Goal: Transaction & Acquisition: Book appointment/travel/reservation

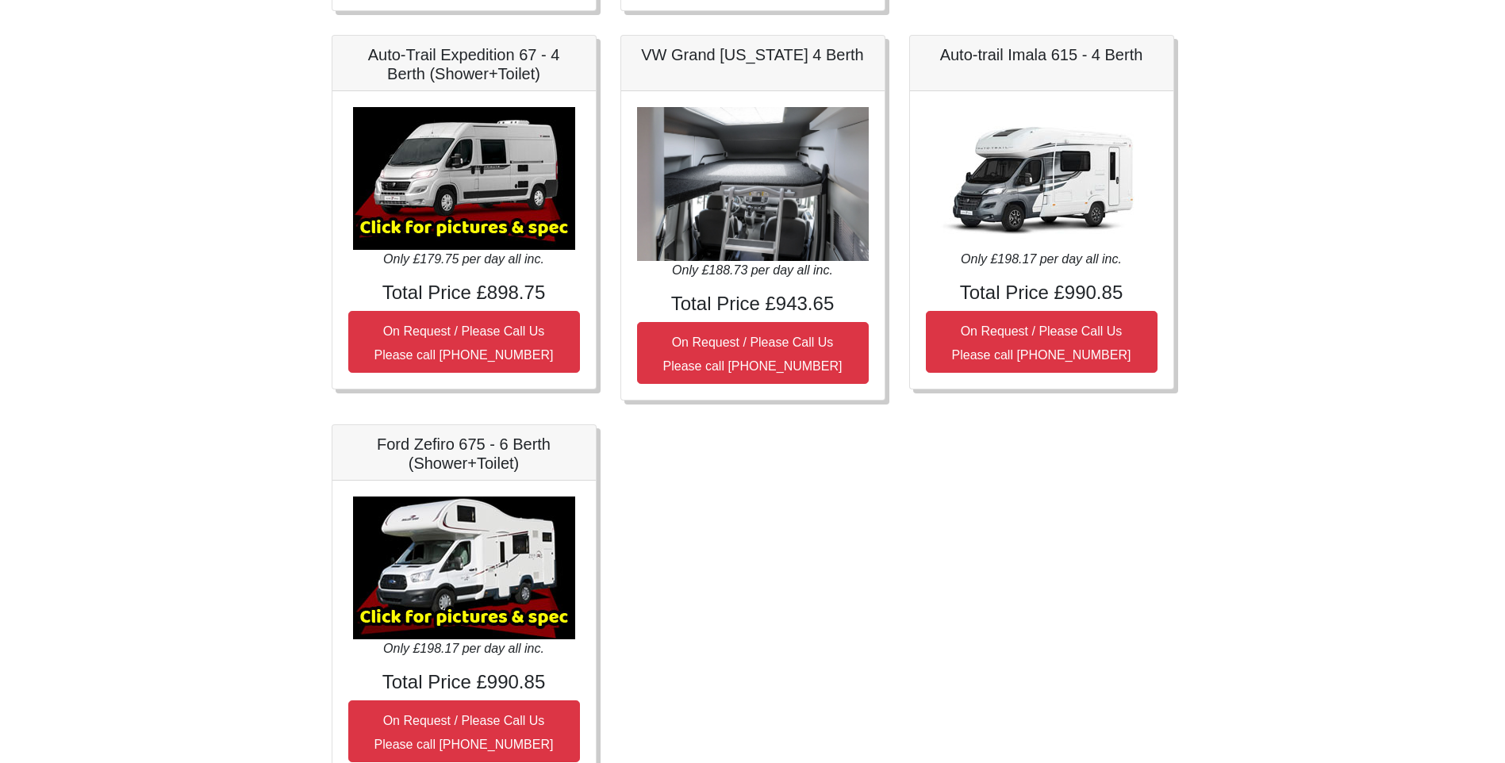
scroll to position [490, 0]
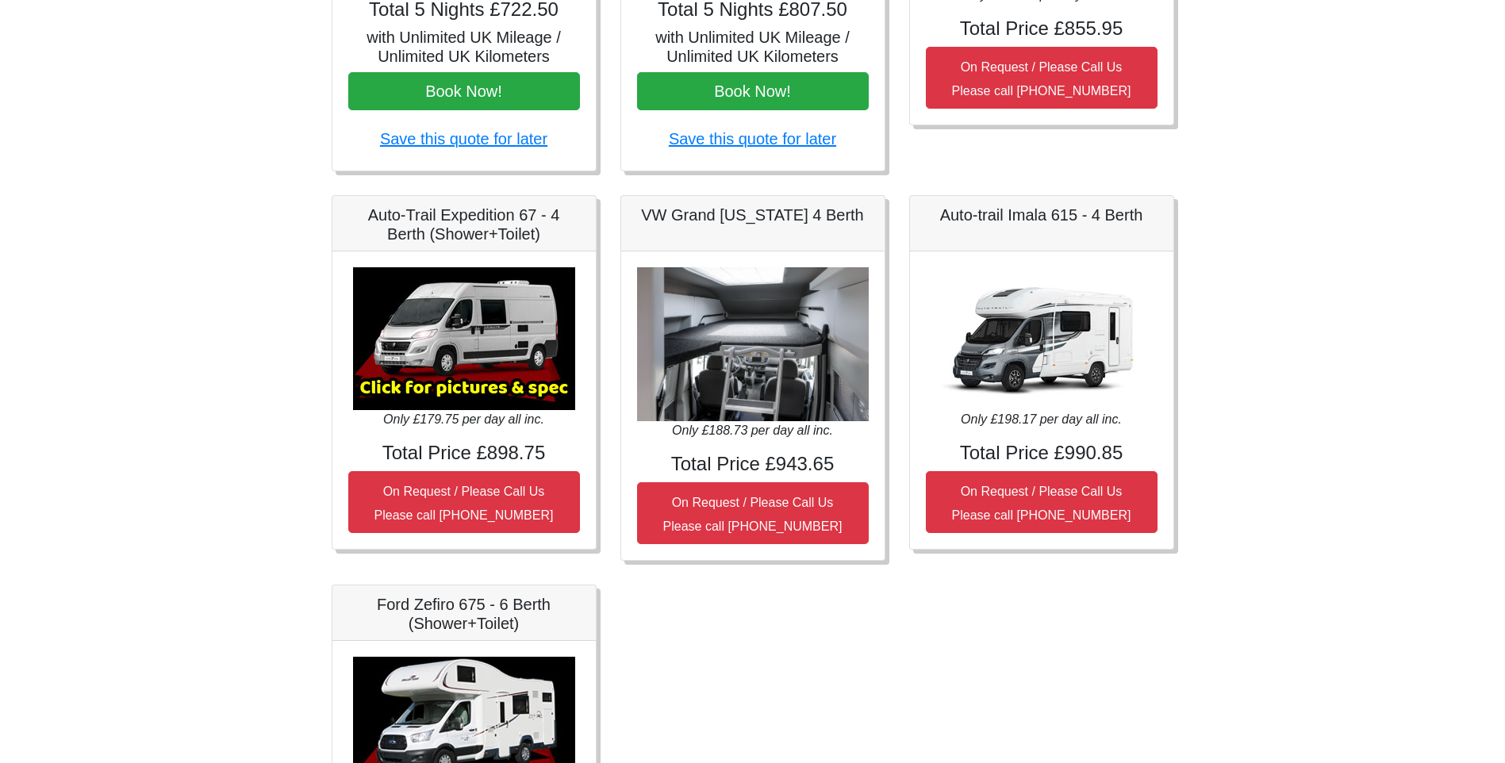
click at [469, 357] on img at bounding box center [464, 338] width 222 height 143
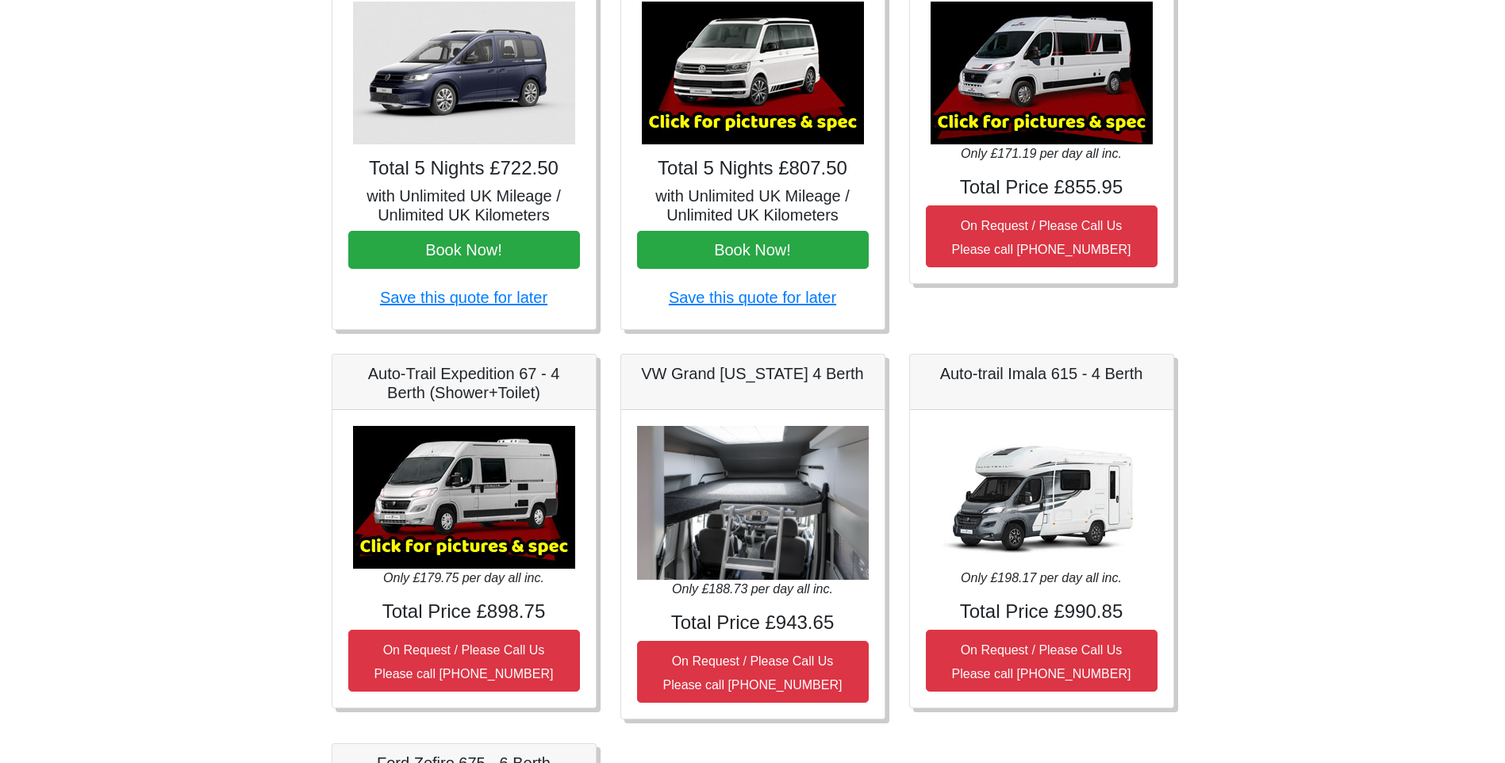
click at [386, 483] on img at bounding box center [464, 497] width 222 height 143
click at [495, 505] on img at bounding box center [464, 497] width 222 height 143
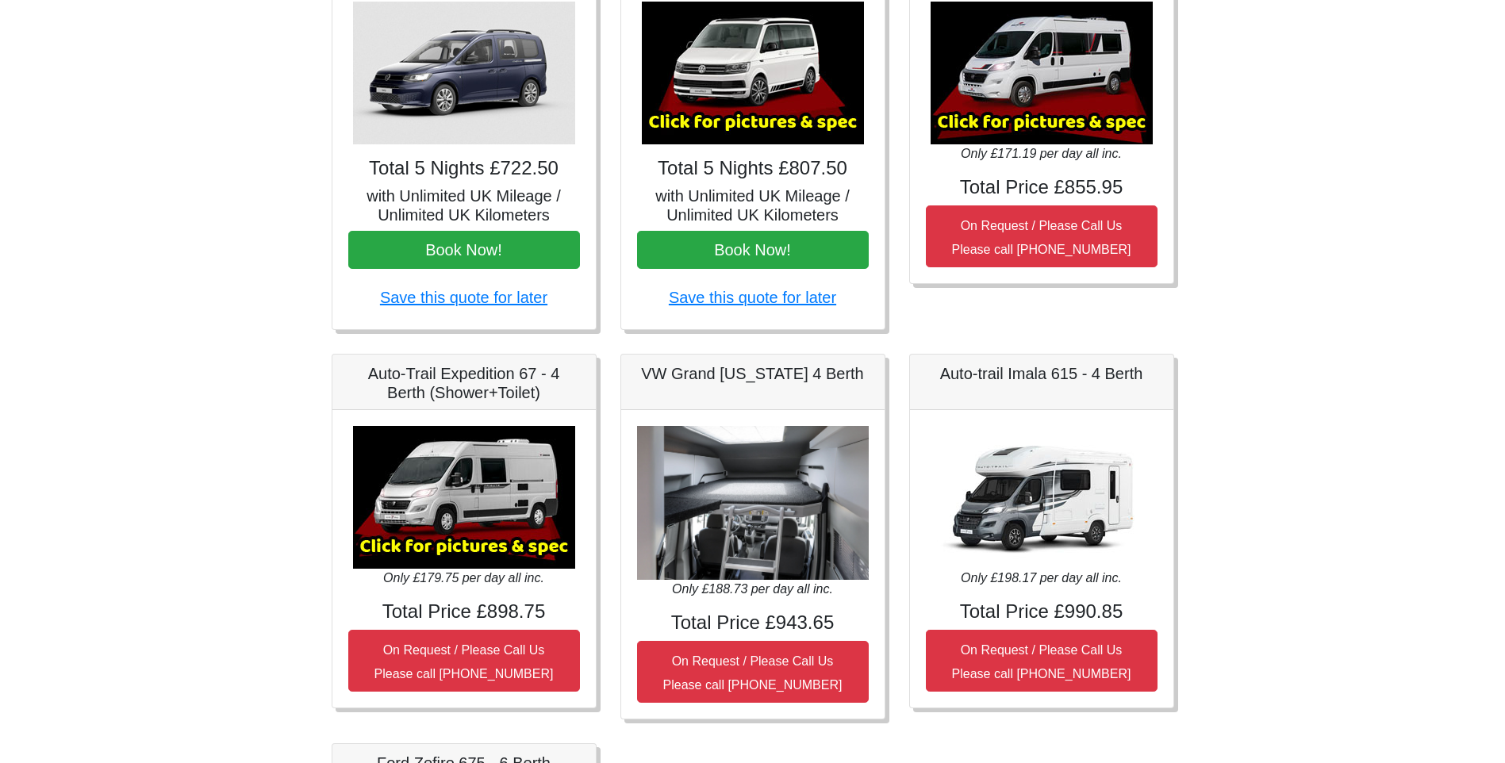
click at [493, 505] on img at bounding box center [464, 497] width 222 height 143
click at [493, 503] on img at bounding box center [464, 497] width 222 height 143
click at [470, 388] on h5 "Auto-Trail Expedition 67 - 4 Berth (Shower+Toilet)" at bounding box center [464, 383] width 232 height 38
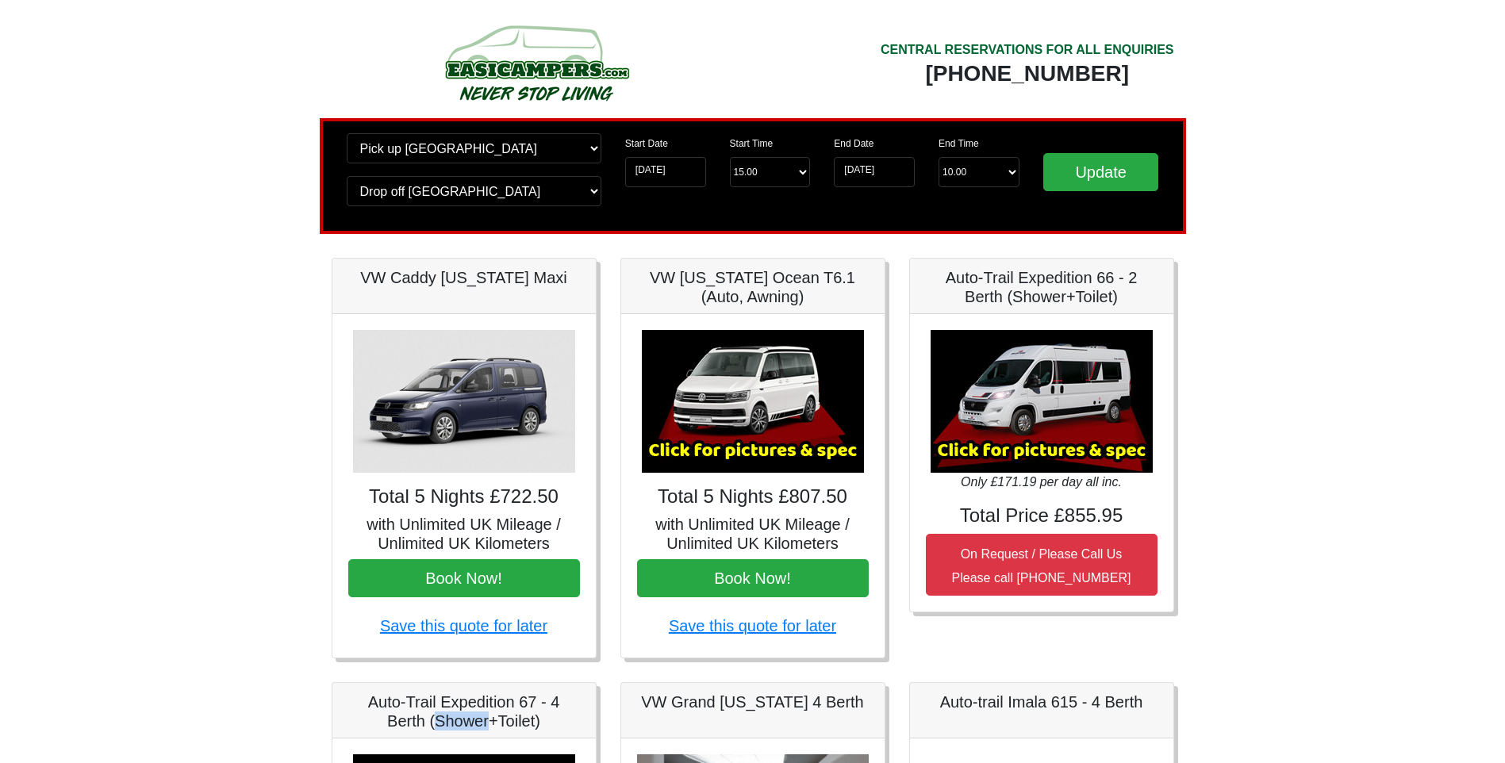
scroll to position [0, 0]
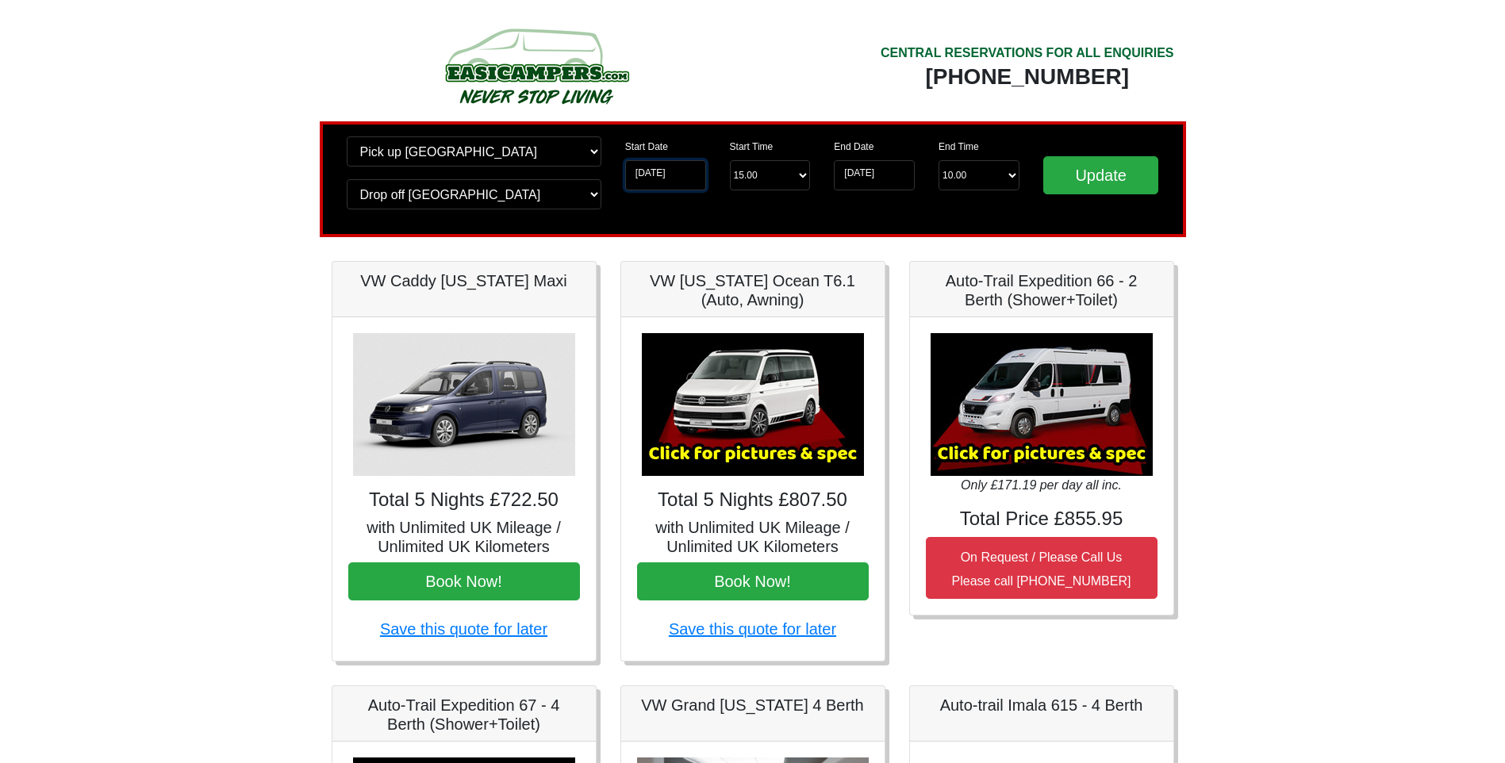
click at [674, 175] on input "[DATE]" at bounding box center [665, 175] width 81 height 30
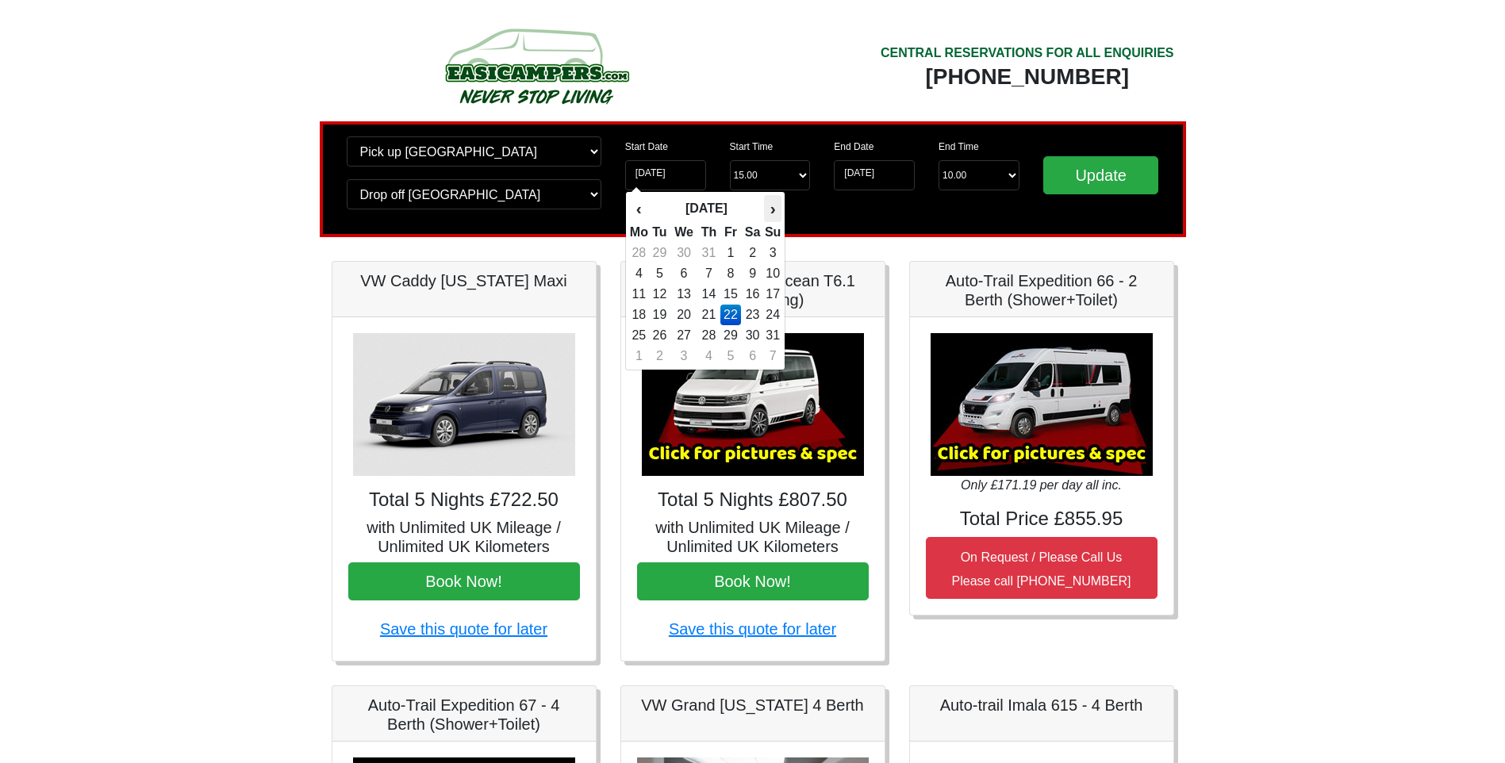
click at [773, 207] on th "›" at bounding box center [772, 208] width 17 height 27
click at [772, 207] on th "›" at bounding box center [772, 208] width 17 height 27
click at [660, 336] on td "28" at bounding box center [659, 335] width 21 height 21
type input "[DATE]"
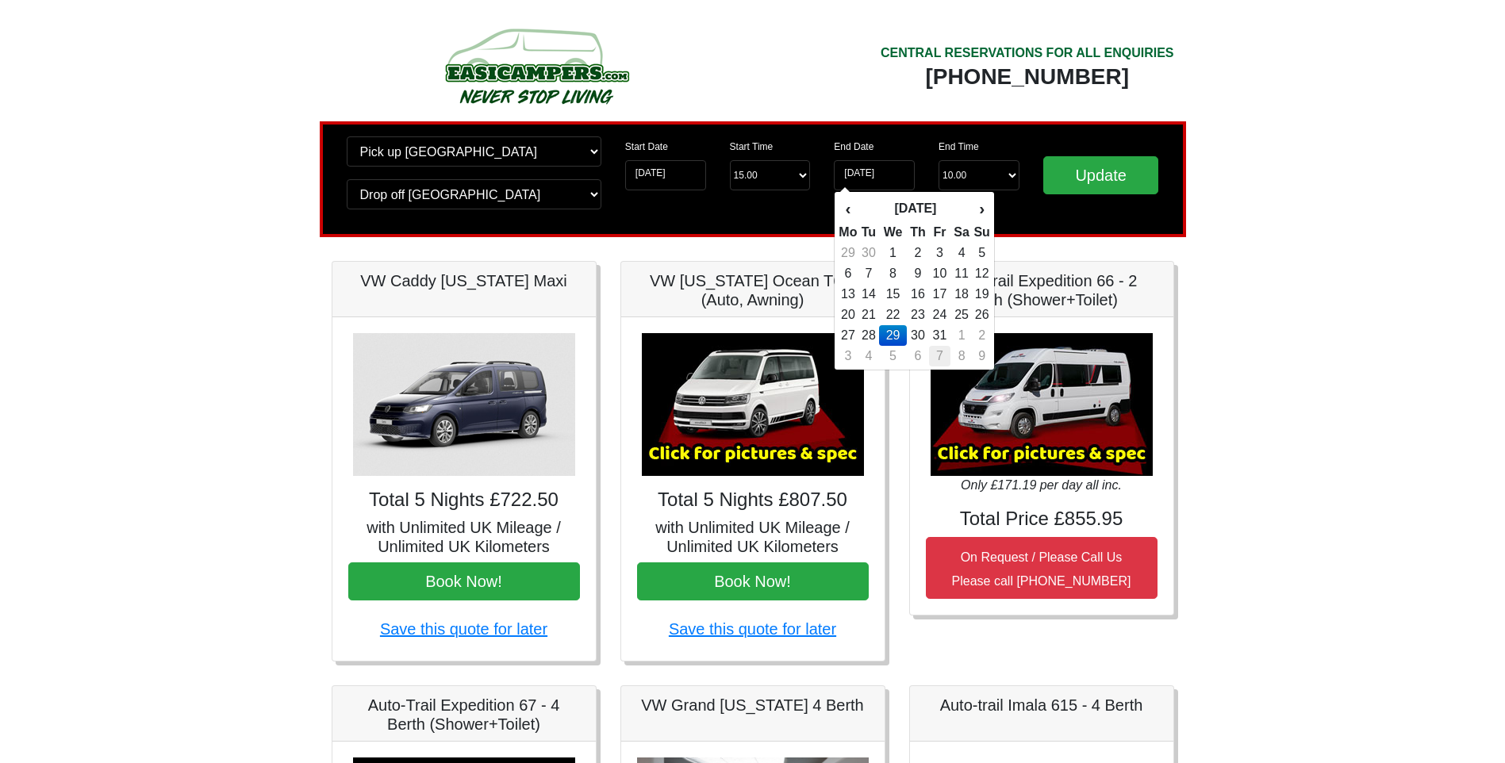
click at [943, 357] on td "7" at bounding box center [939, 356] width 21 height 21
type input "[DATE]"
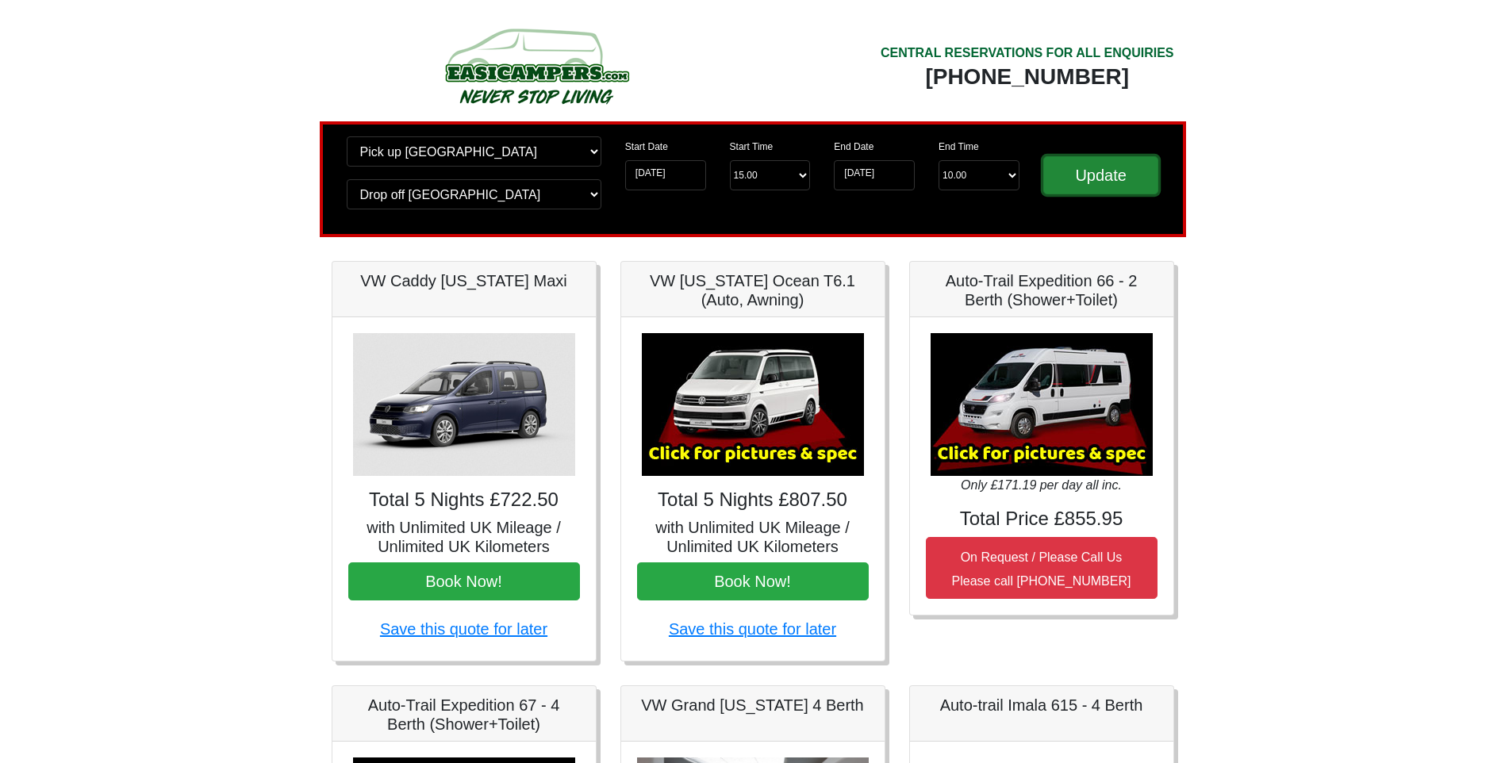
click at [1115, 187] on input "Update" at bounding box center [1101, 175] width 116 height 38
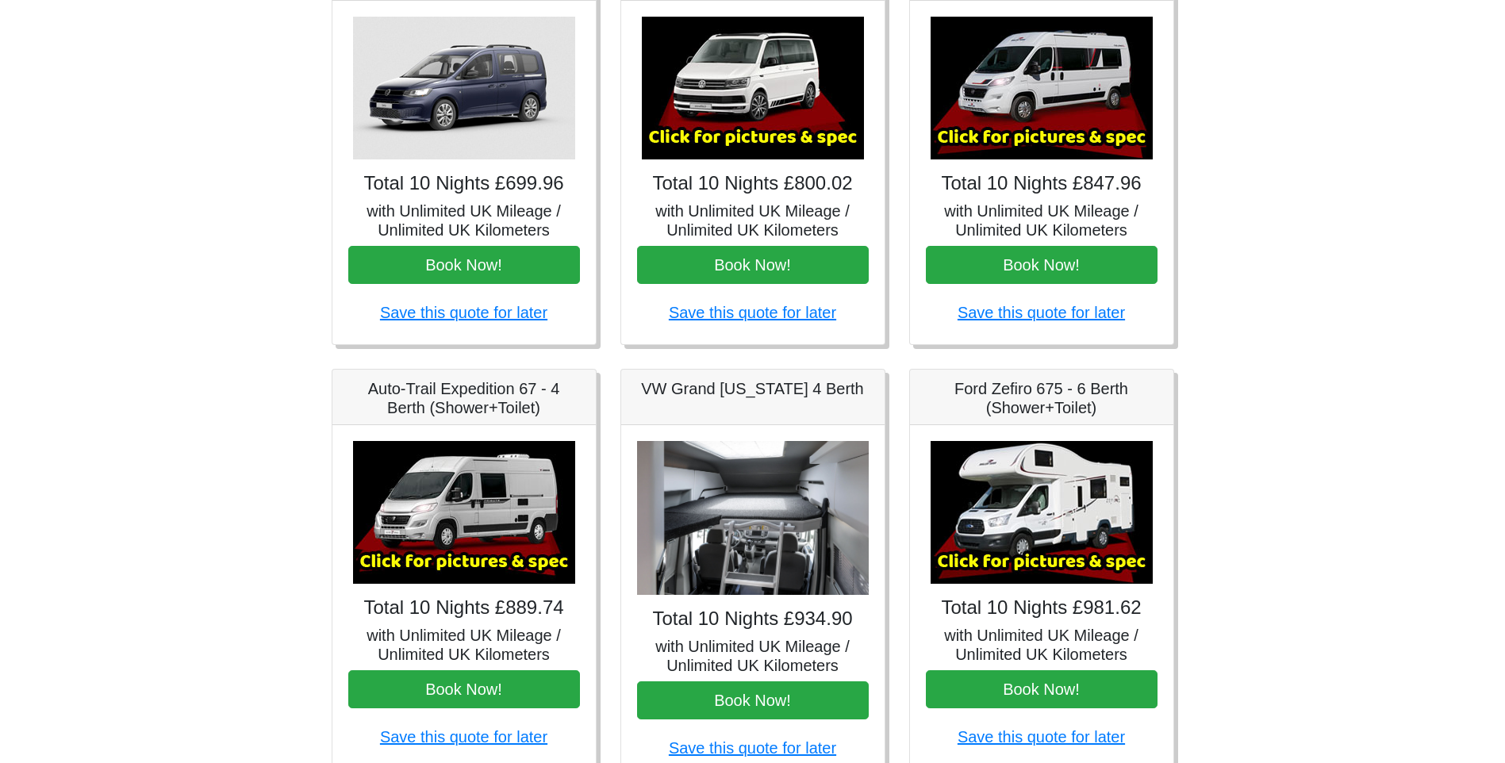
scroll to position [317, 0]
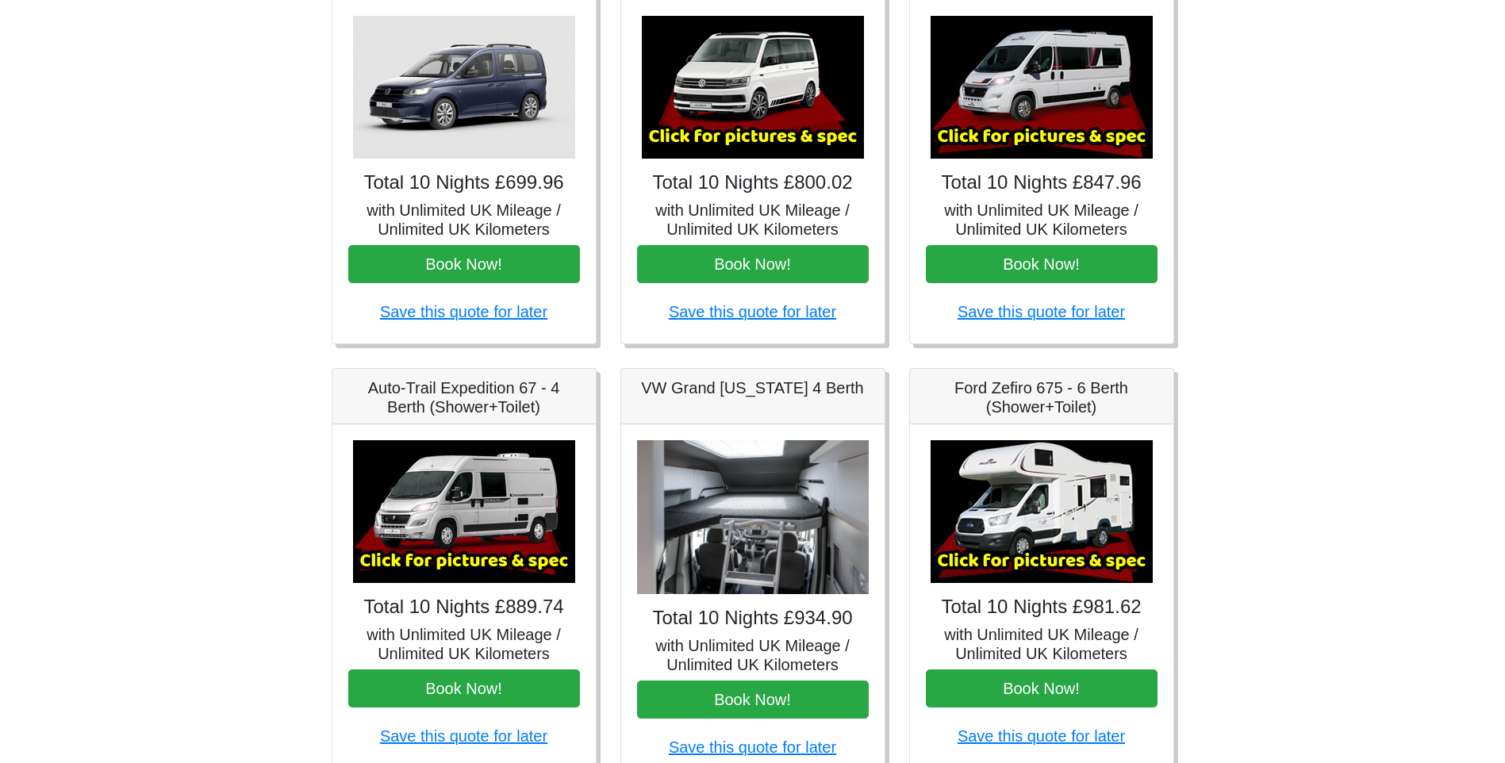
click at [420, 526] on img at bounding box center [464, 511] width 222 height 143
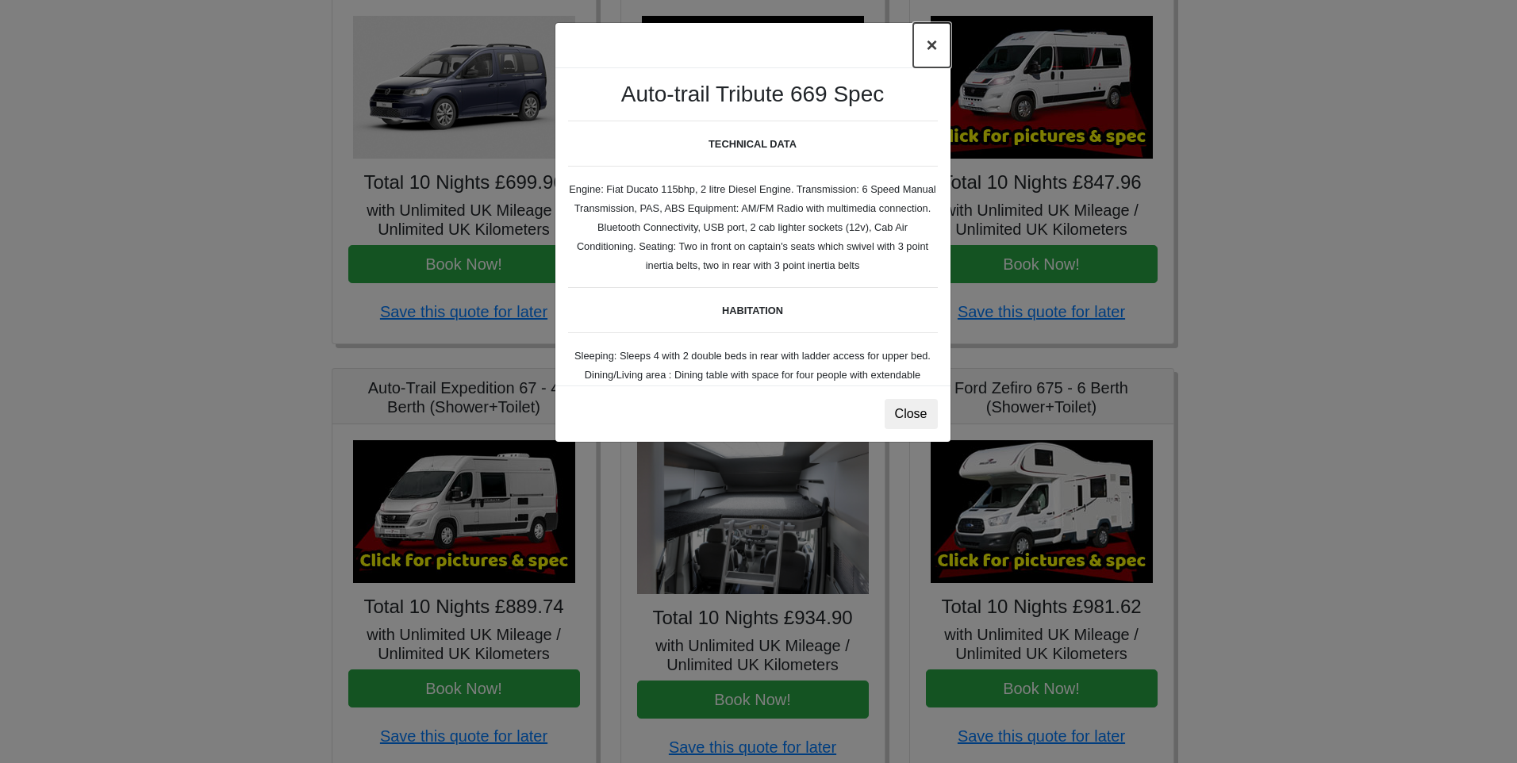
click at [923, 52] on button "×" at bounding box center [931, 45] width 36 height 44
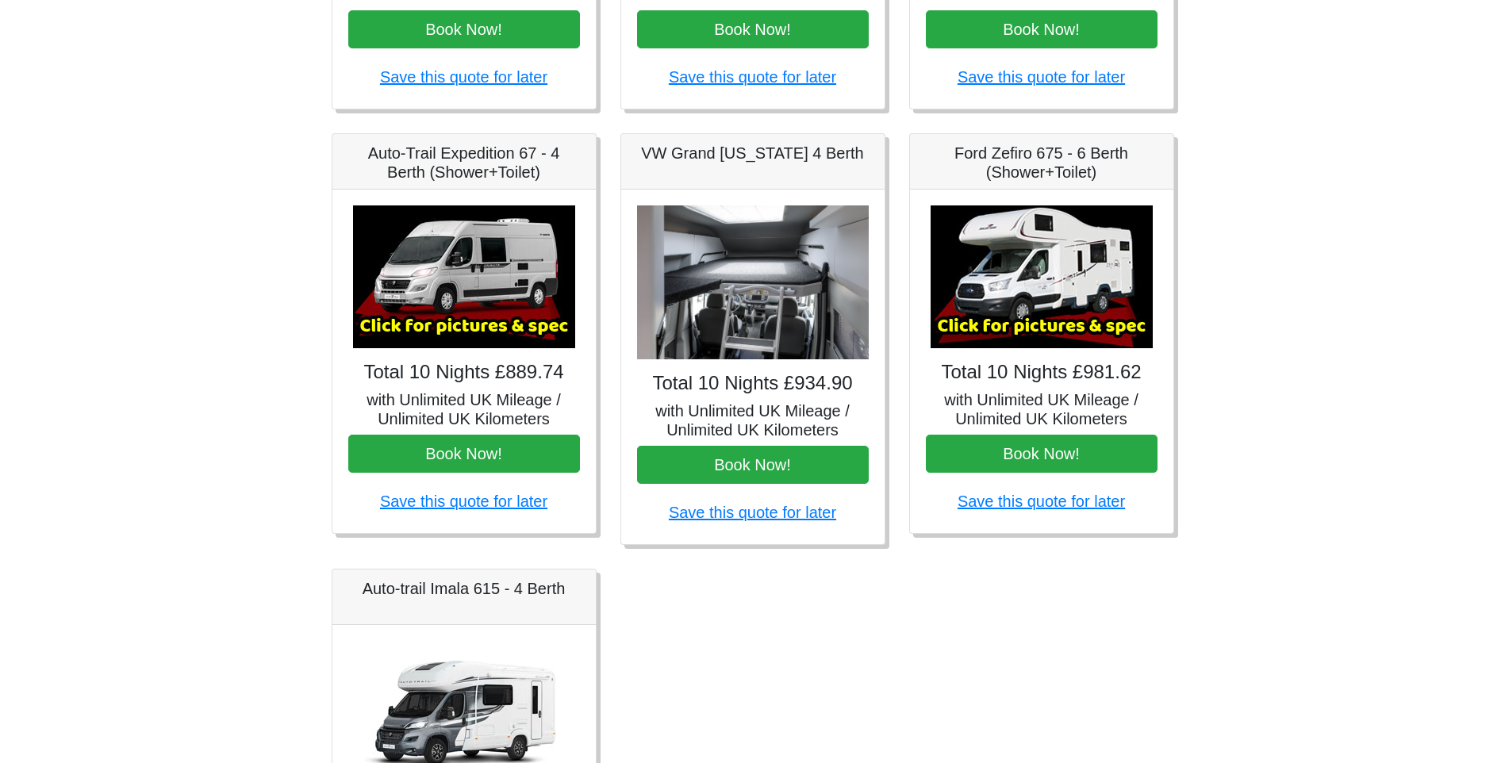
scroll to position [555, 0]
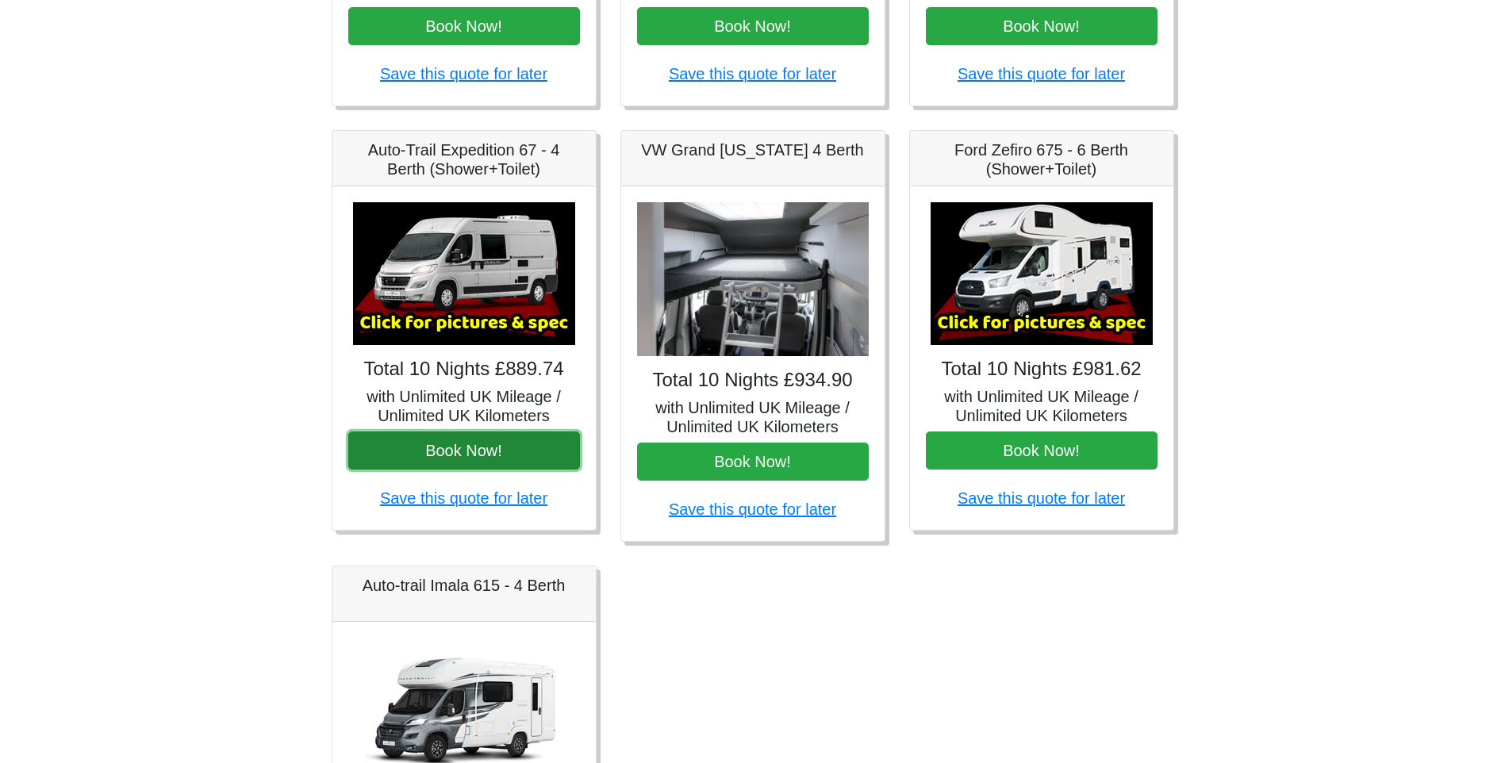
click at [447, 461] on button "Book Now!" at bounding box center [464, 451] width 232 height 38
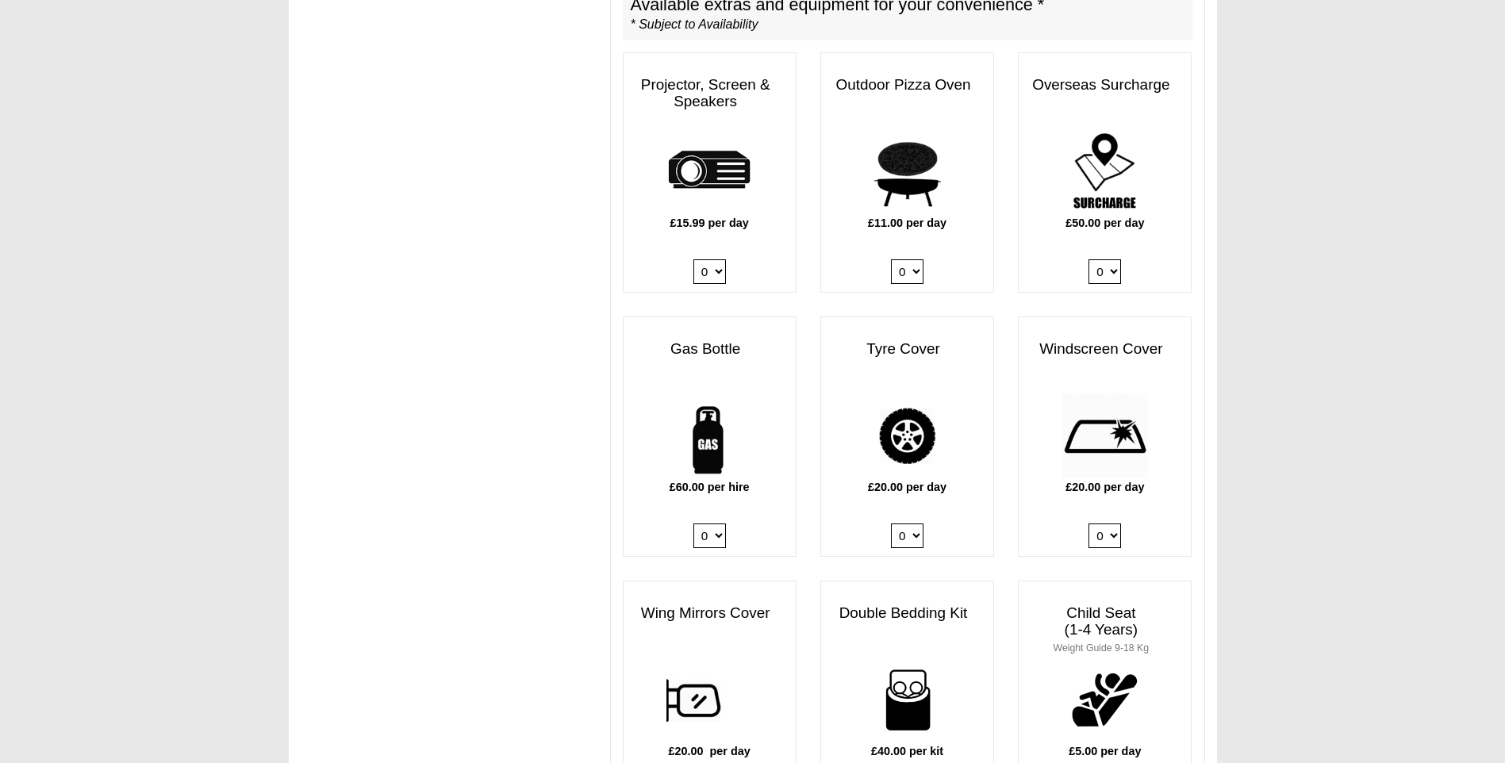
scroll to position [873, 0]
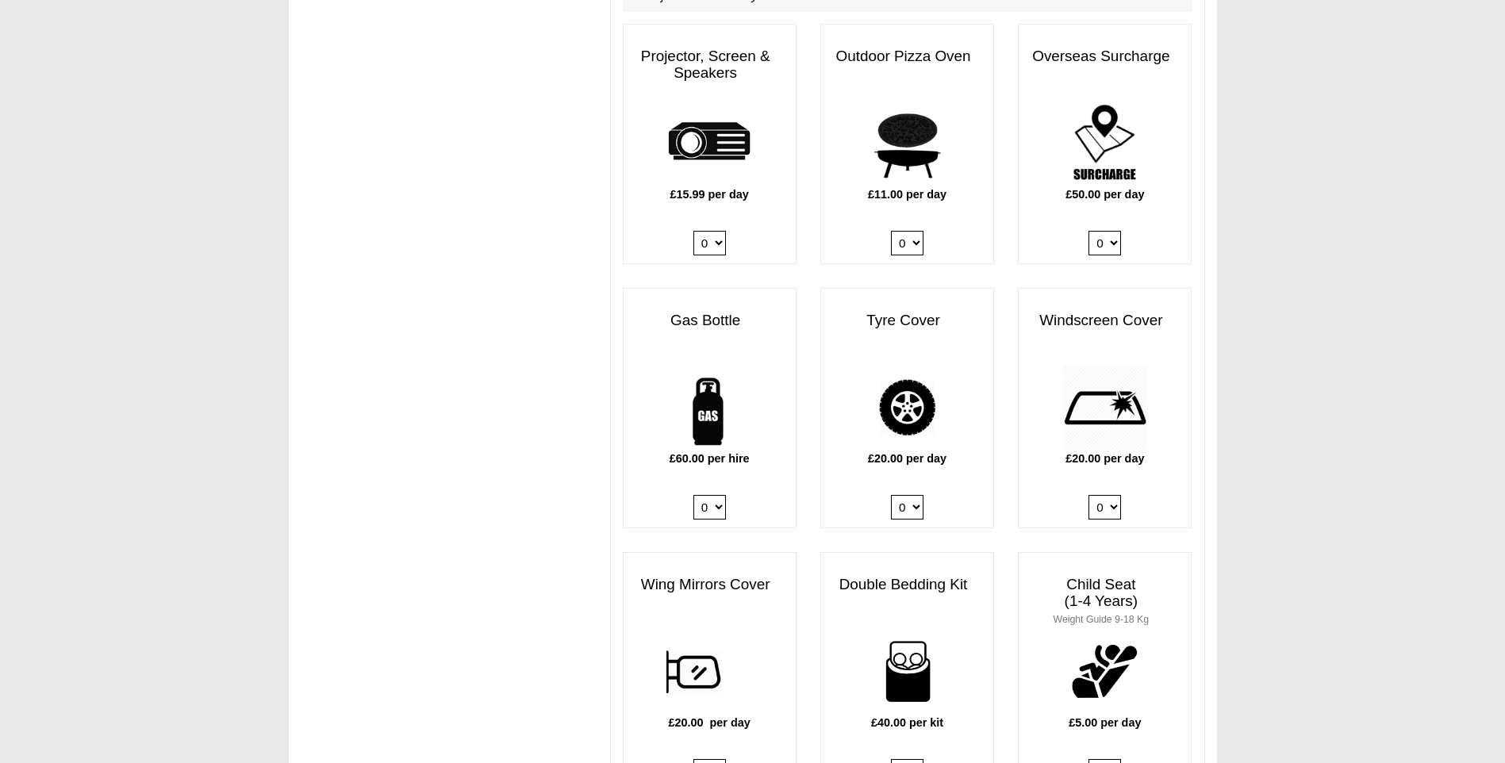
click at [716, 495] on select "0 1" at bounding box center [709, 507] width 33 height 25
select select "Gas Bottle x QTY 1 @ 60.00 GBP per hire."
click at [693, 495] on select "0 1" at bounding box center [709, 507] width 33 height 25
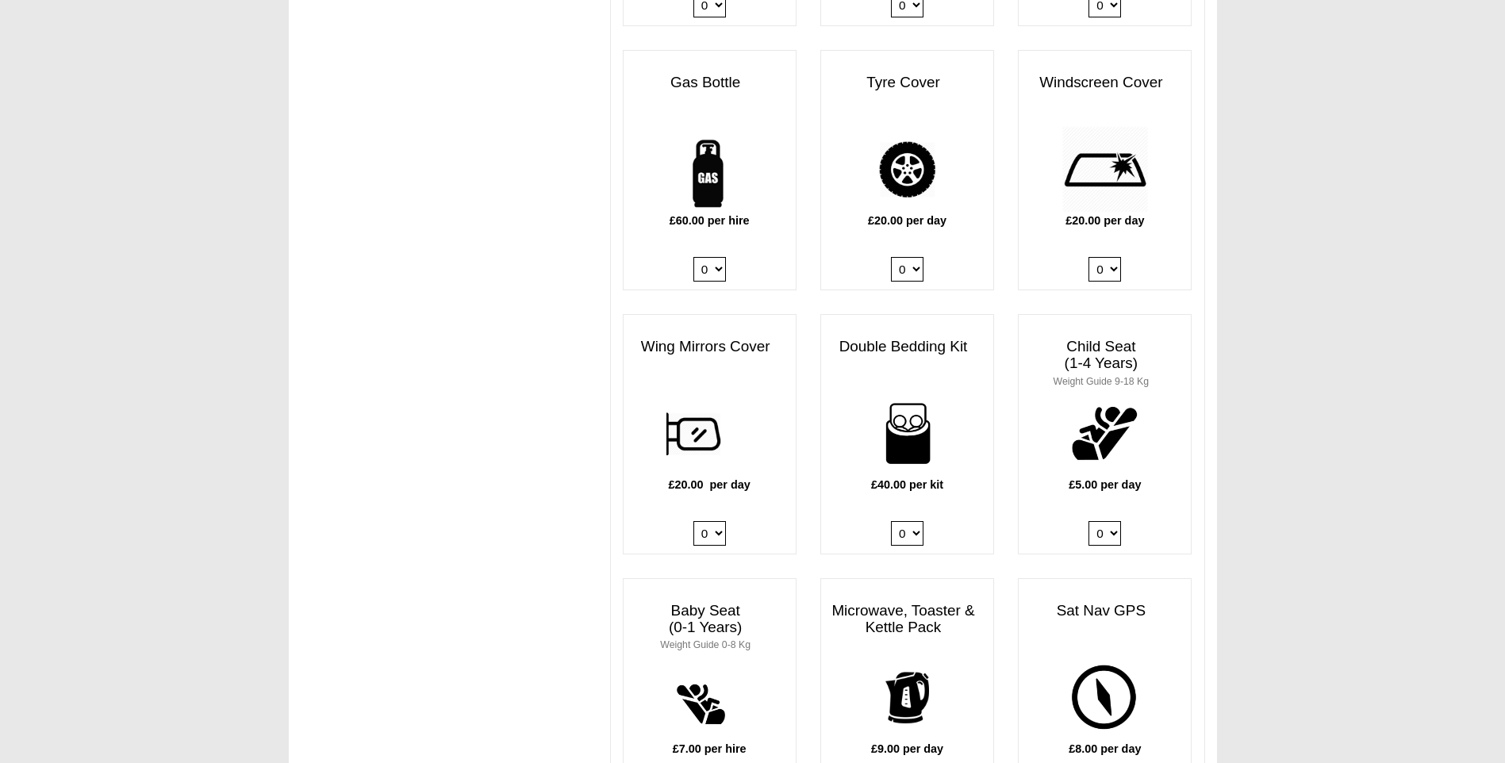
scroll to position [1190, 0]
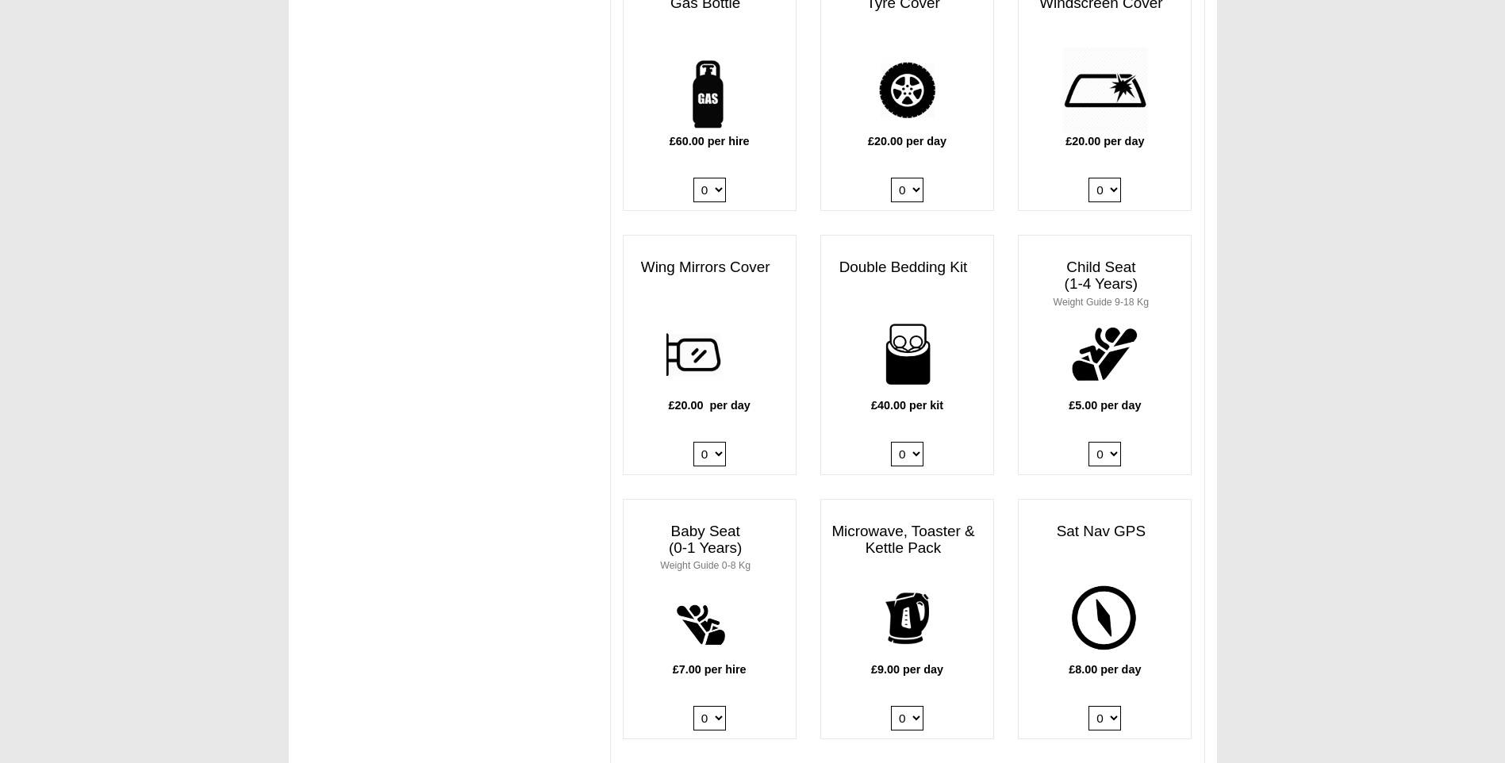
click at [915, 442] on select "0 1 2 3 4" at bounding box center [907, 454] width 33 height 25
select select "Double Bedding Kit x QTY 2 @ 40.00 GBP per kit."
click at [891, 442] on select "0 1 2 3 4" at bounding box center [907, 454] width 33 height 25
click at [912, 442] on select "0 1 2 3 4" at bounding box center [907, 454] width 33 height 25
select select
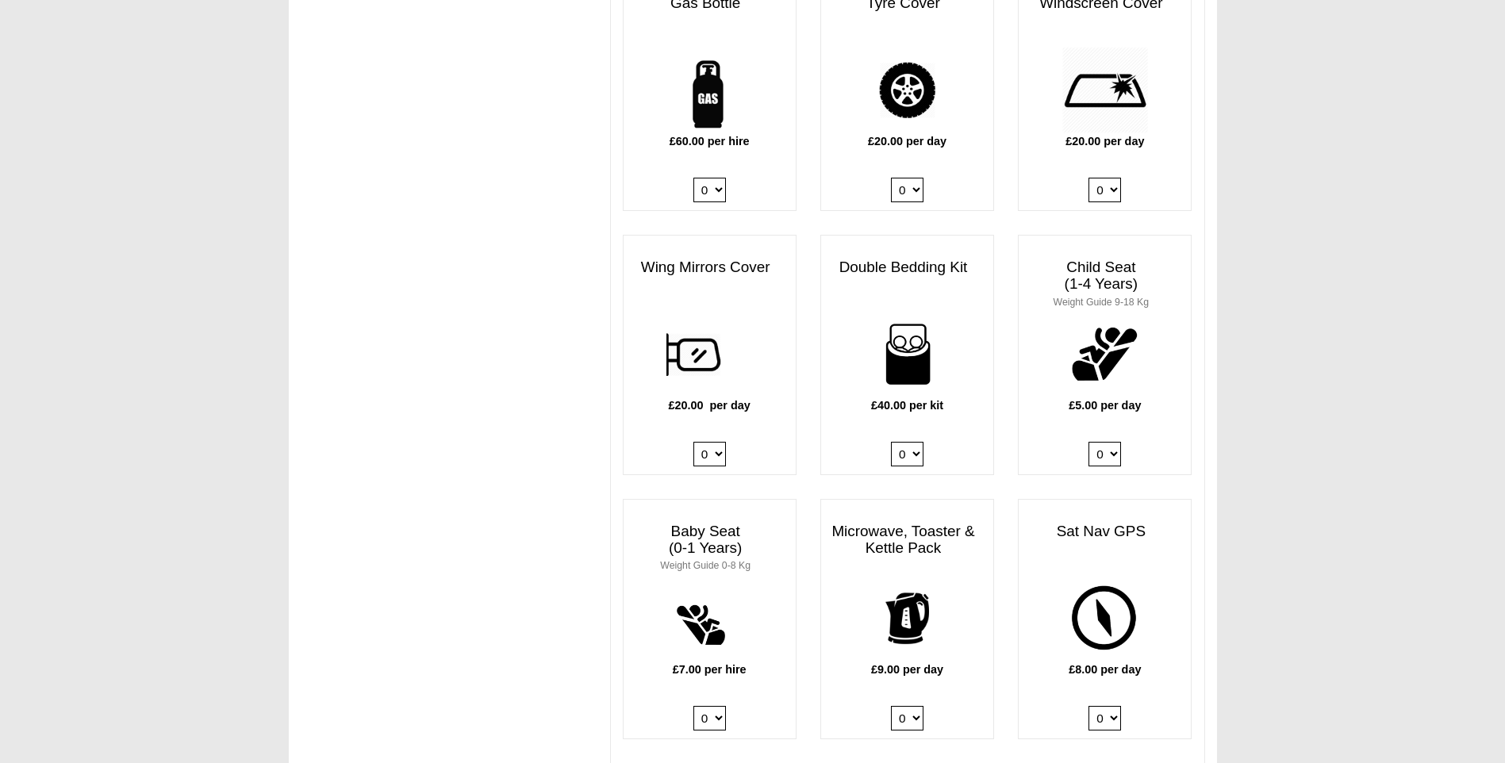
click at [891, 442] on select "0 1 2 3 4" at bounding box center [907, 454] width 33 height 25
click at [962, 435] on div "£40.00 per kit 0 1 2 3 4" at bounding box center [907, 392] width 172 height 163
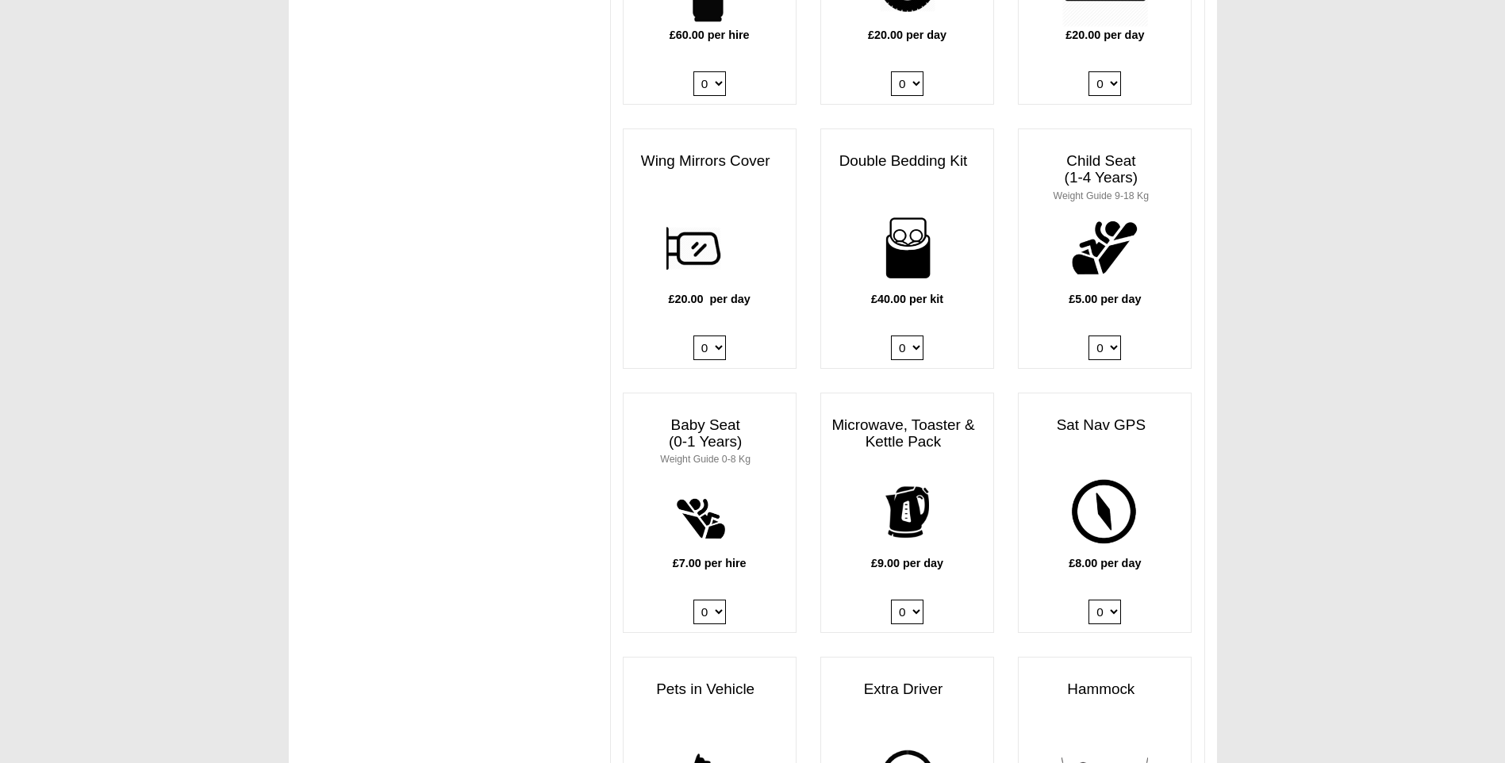
scroll to position [1428, 0]
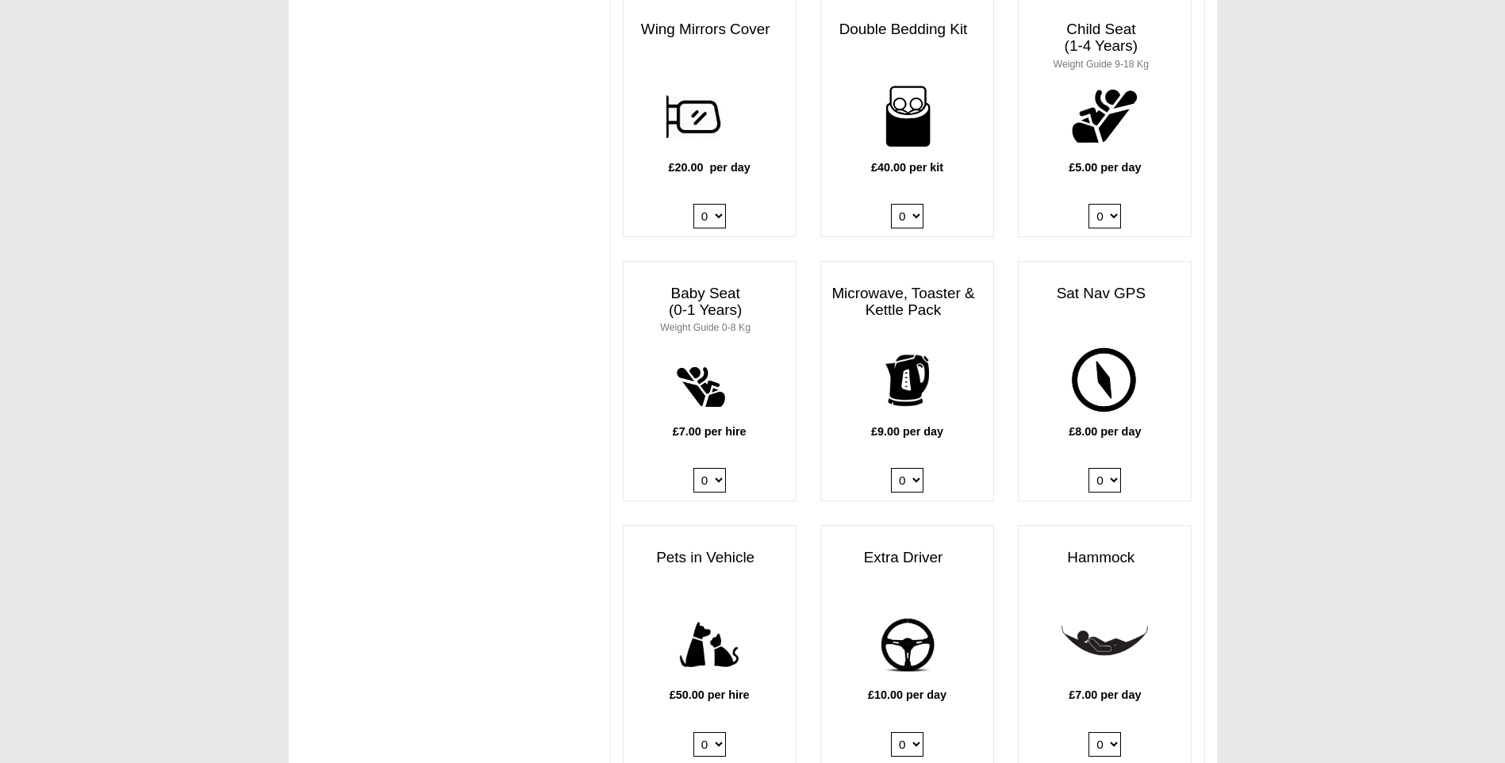
click at [916, 468] on select "0 1" at bounding box center [907, 480] width 33 height 25
select select "Kitchen Pack x QTY 1 @ 9.00 GBP per day."
click at [891, 468] on select "0 1" at bounding box center [907, 480] width 33 height 25
click at [946, 464] on div "£9.00 per day 0 1" at bounding box center [907, 418] width 172 height 163
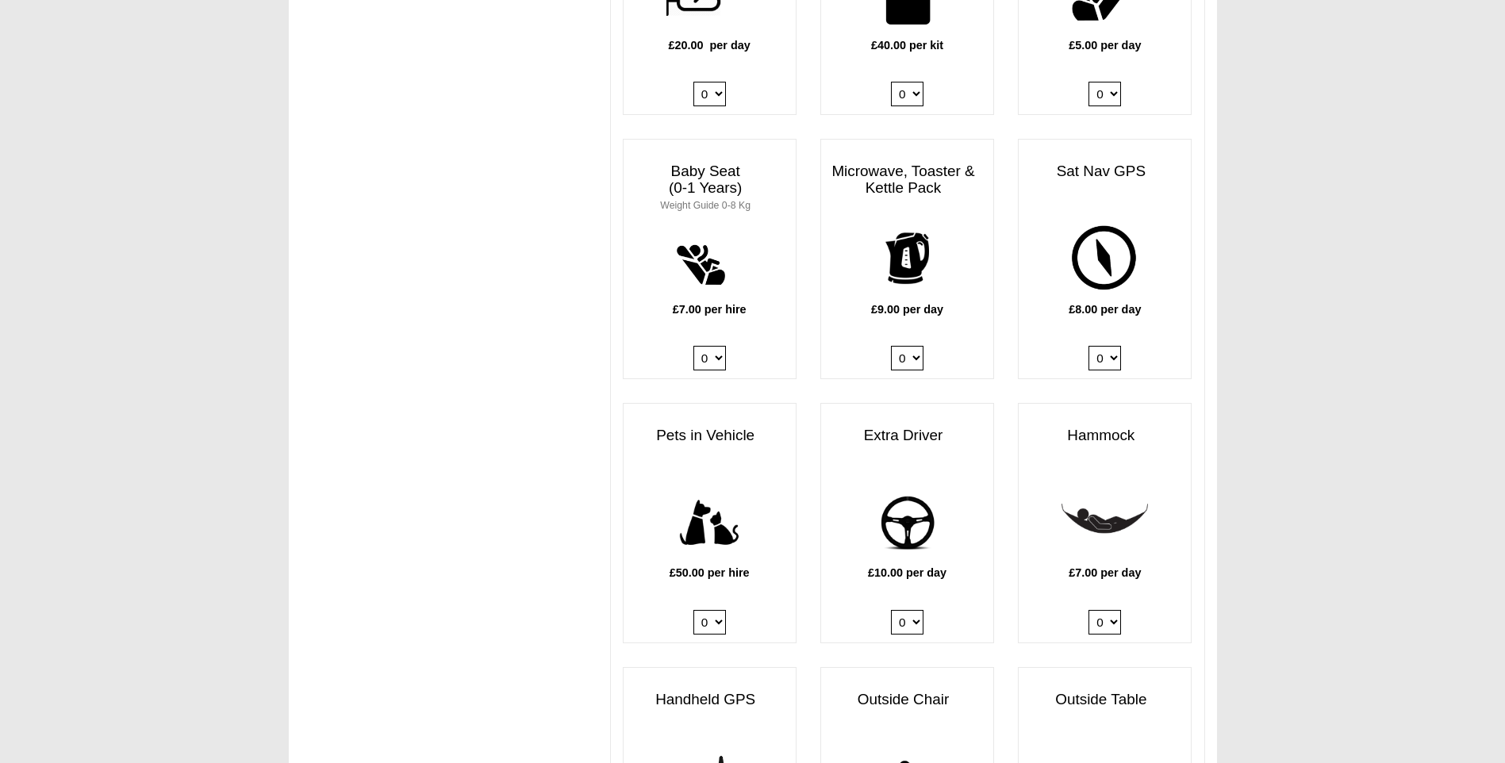
scroll to position [1666, 0]
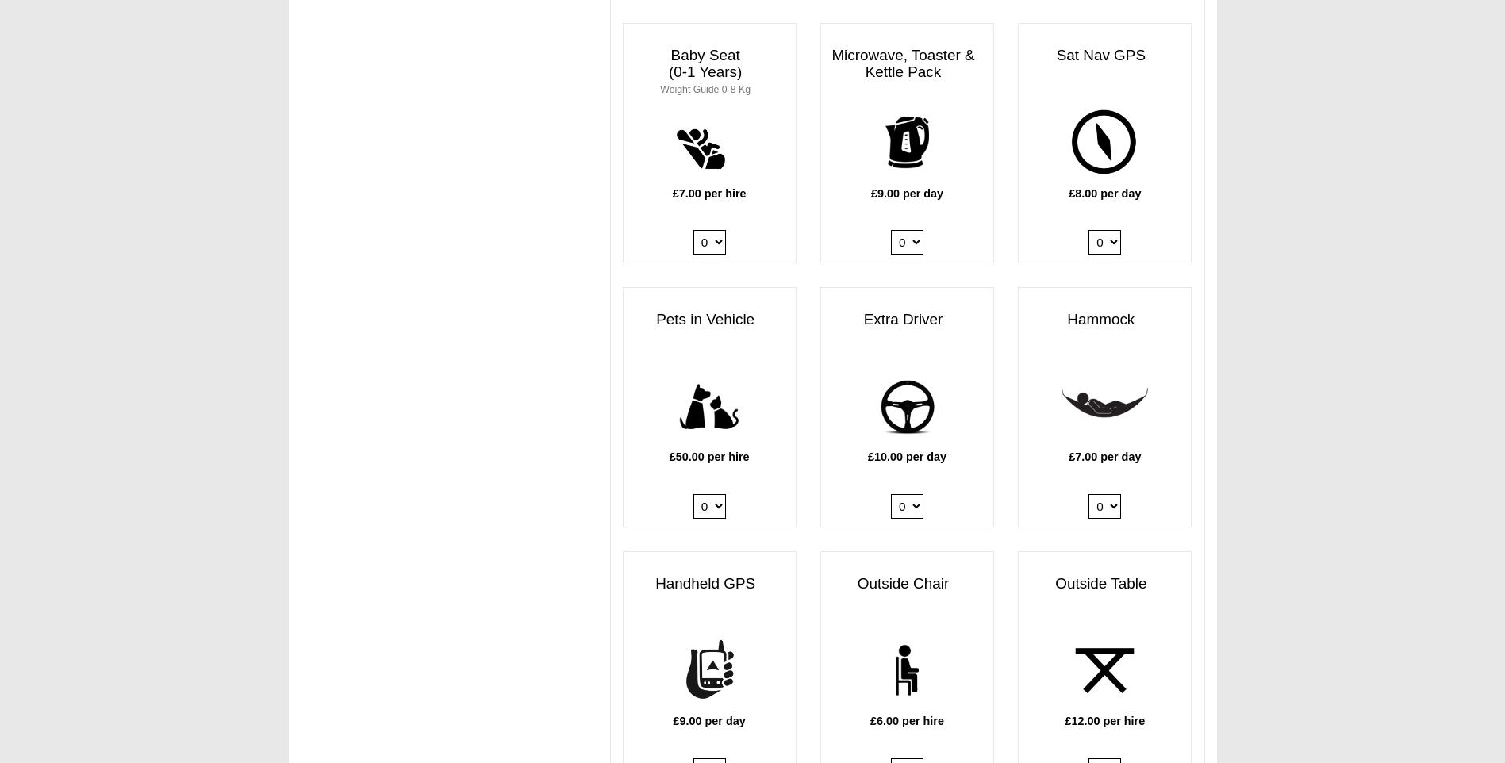
click at [918, 494] on select "0 1" at bounding box center [907, 506] width 33 height 25
select select "Extra Driver x QTY 1 @ 10.00 GBP per day."
click at [891, 494] on select "0 1" at bounding box center [907, 506] width 33 height 25
click at [945, 462] on div "£10.00 per day 0 1" at bounding box center [907, 444] width 172 height 163
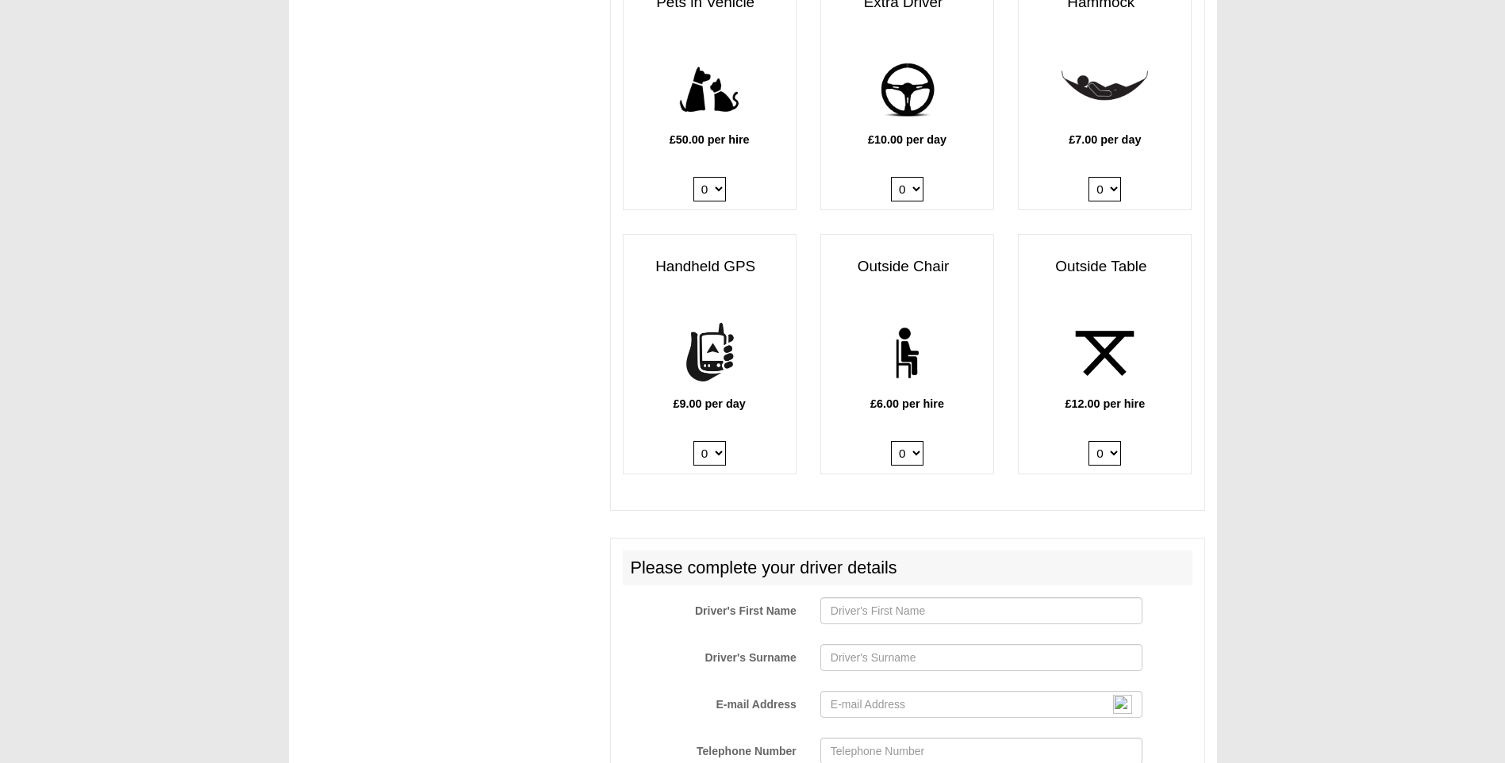
click at [915, 177] on select "0 1" at bounding box center [907, 189] width 33 height 25
select select
click at [891, 177] on select "0 1" at bounding box center [907, 189] width 33 height 25
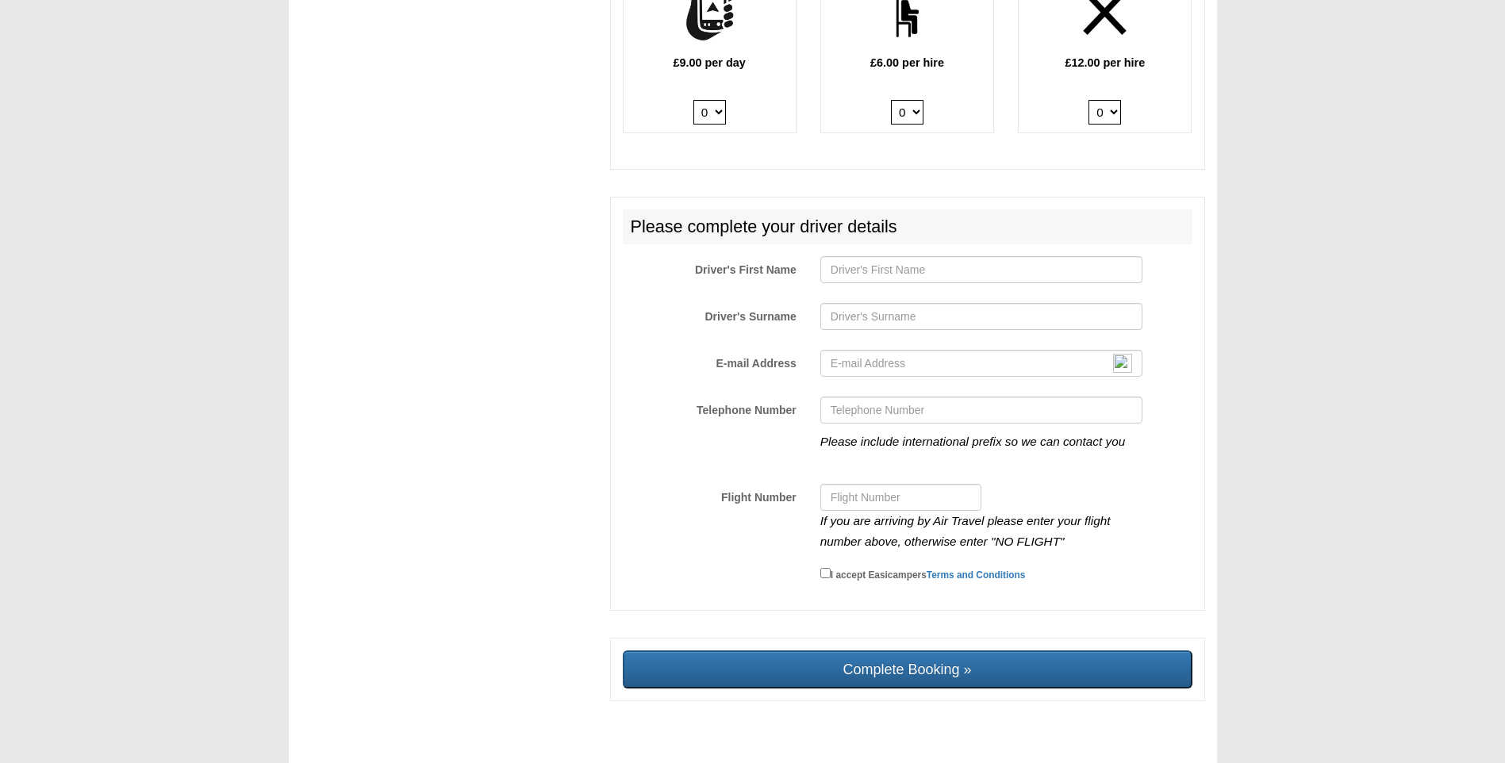
scroll to position [2337, 0]
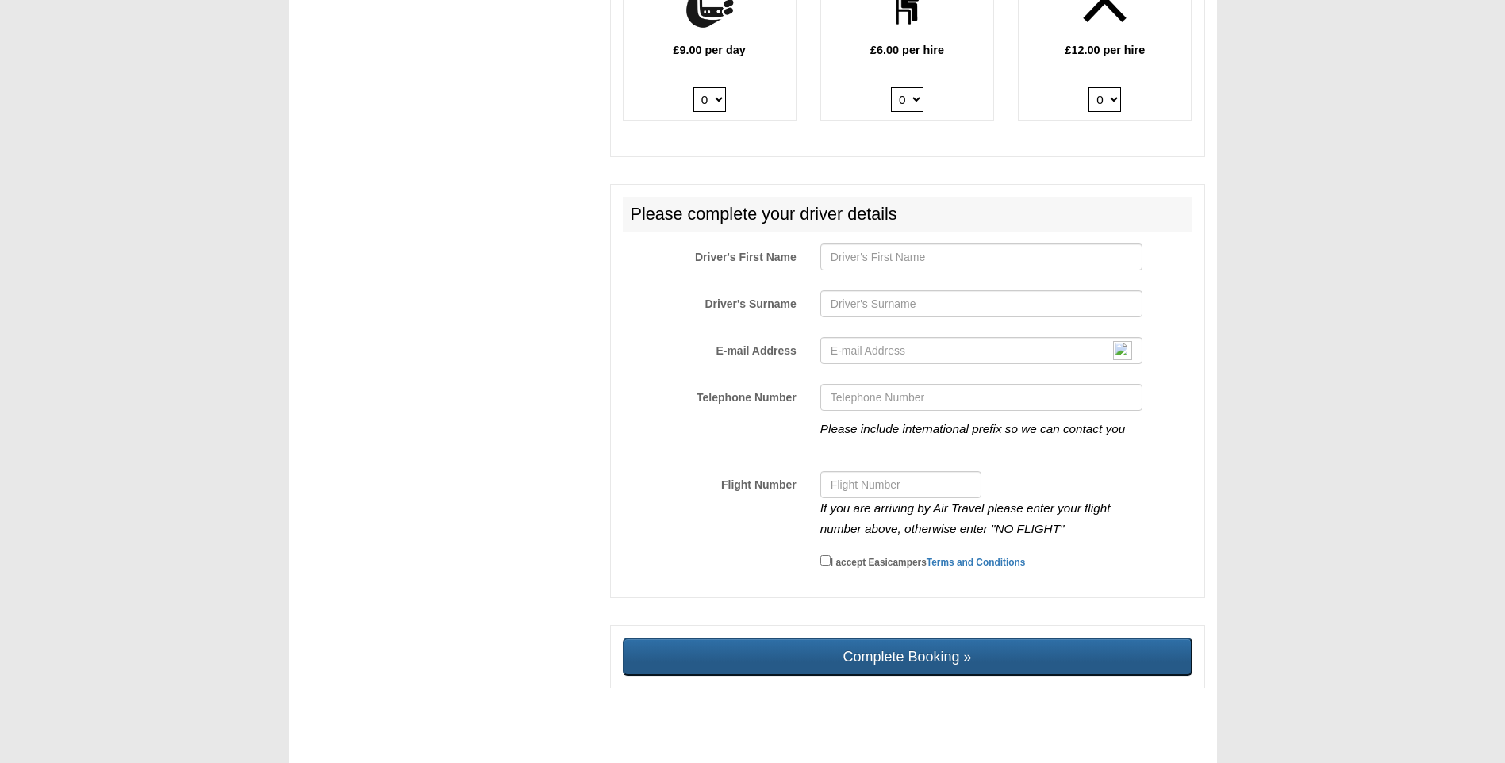
click at [899, 644] on input "Complete Booking »" at bounding box center [908, 657] width 570 height 38
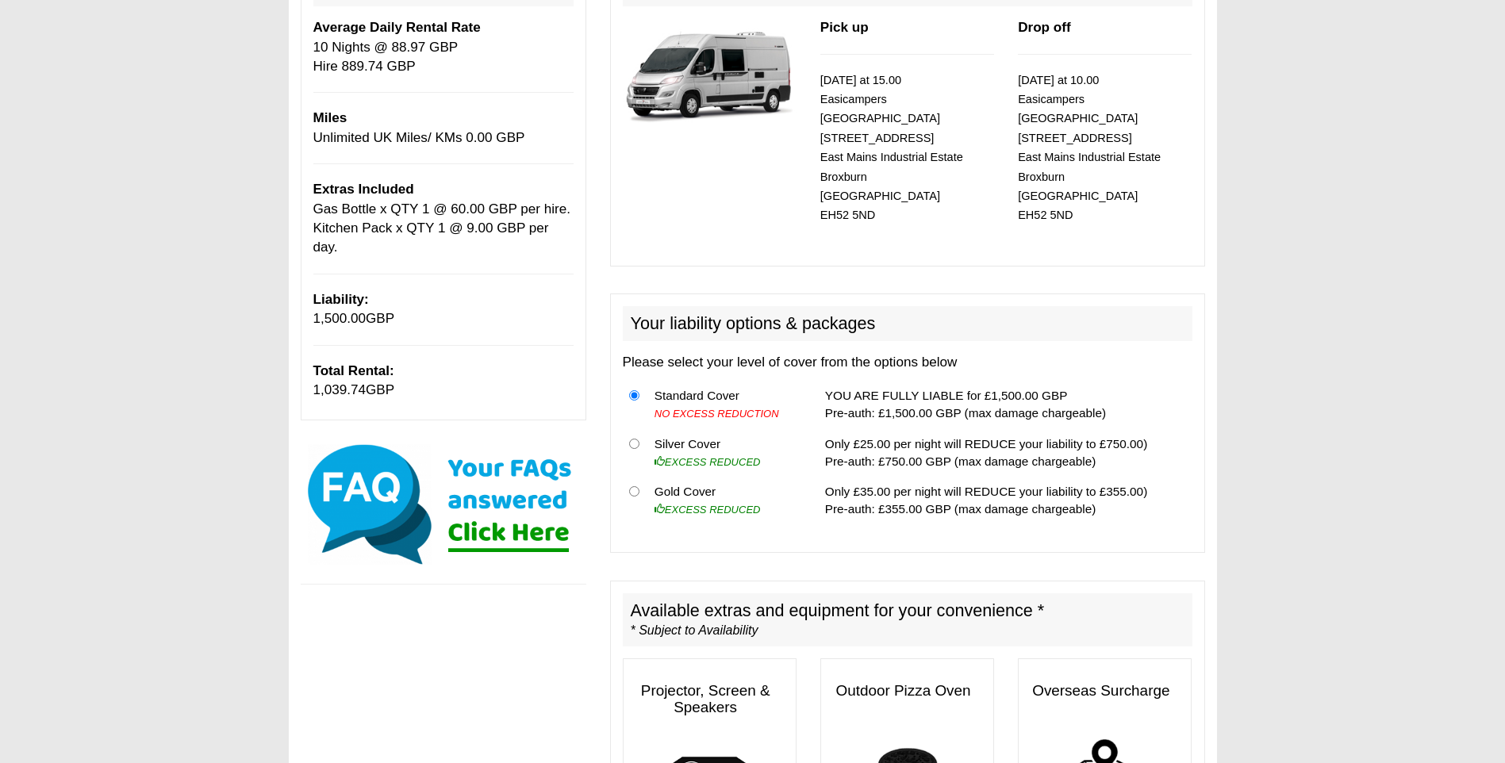
scroll to position [0, 0]
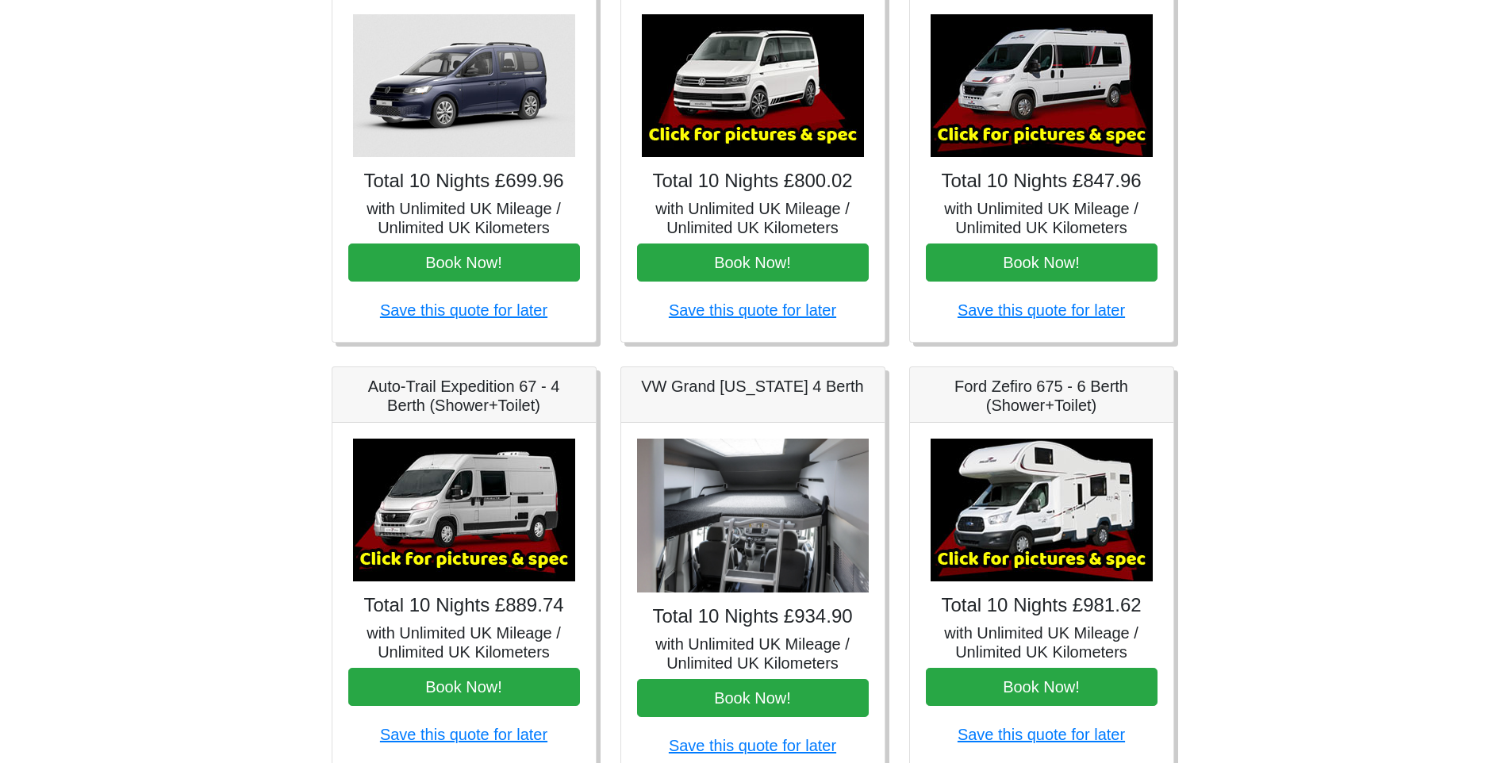
scroll to position [81, 0]
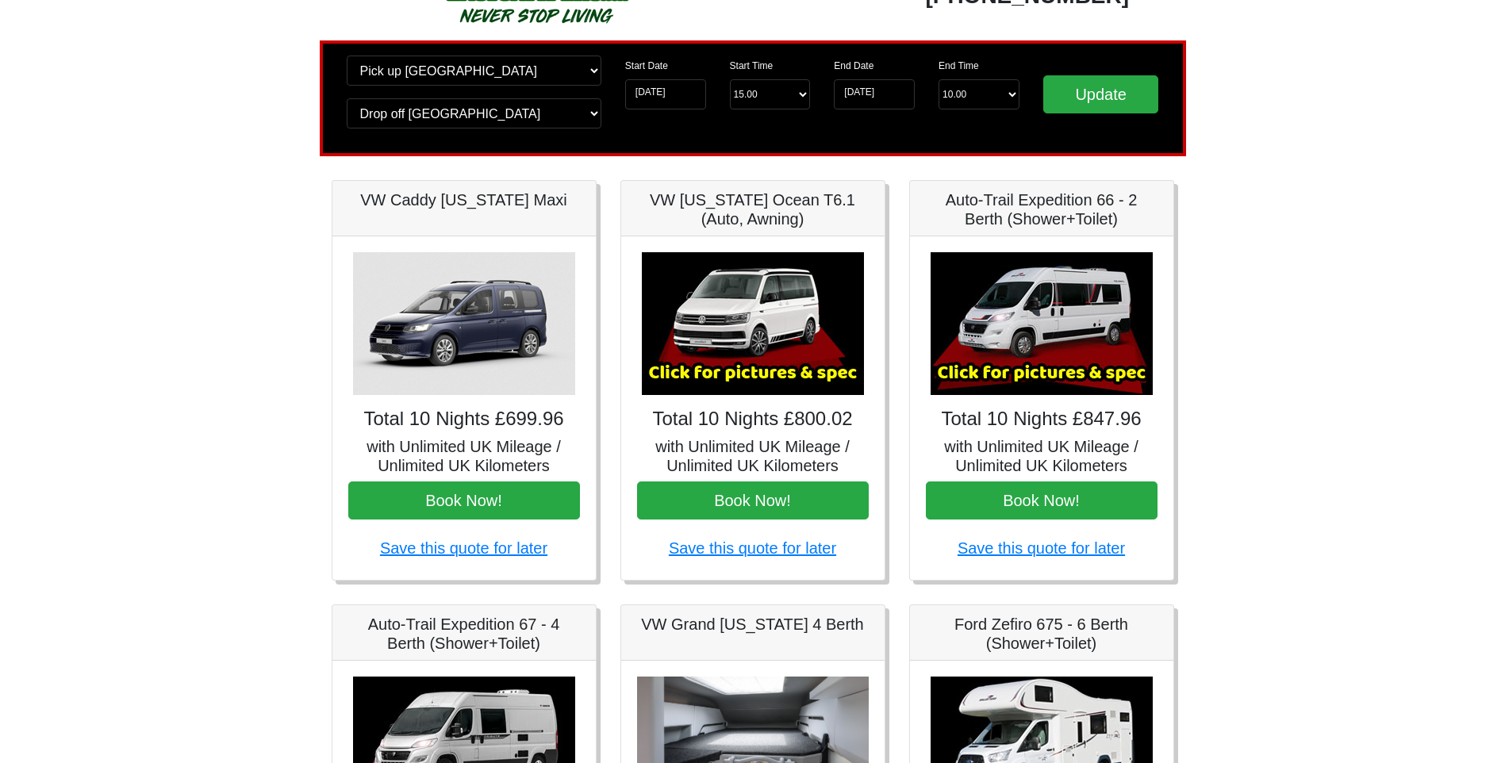
click at [739, 331] on img at bounding box center [753, 323] width 222 height 143
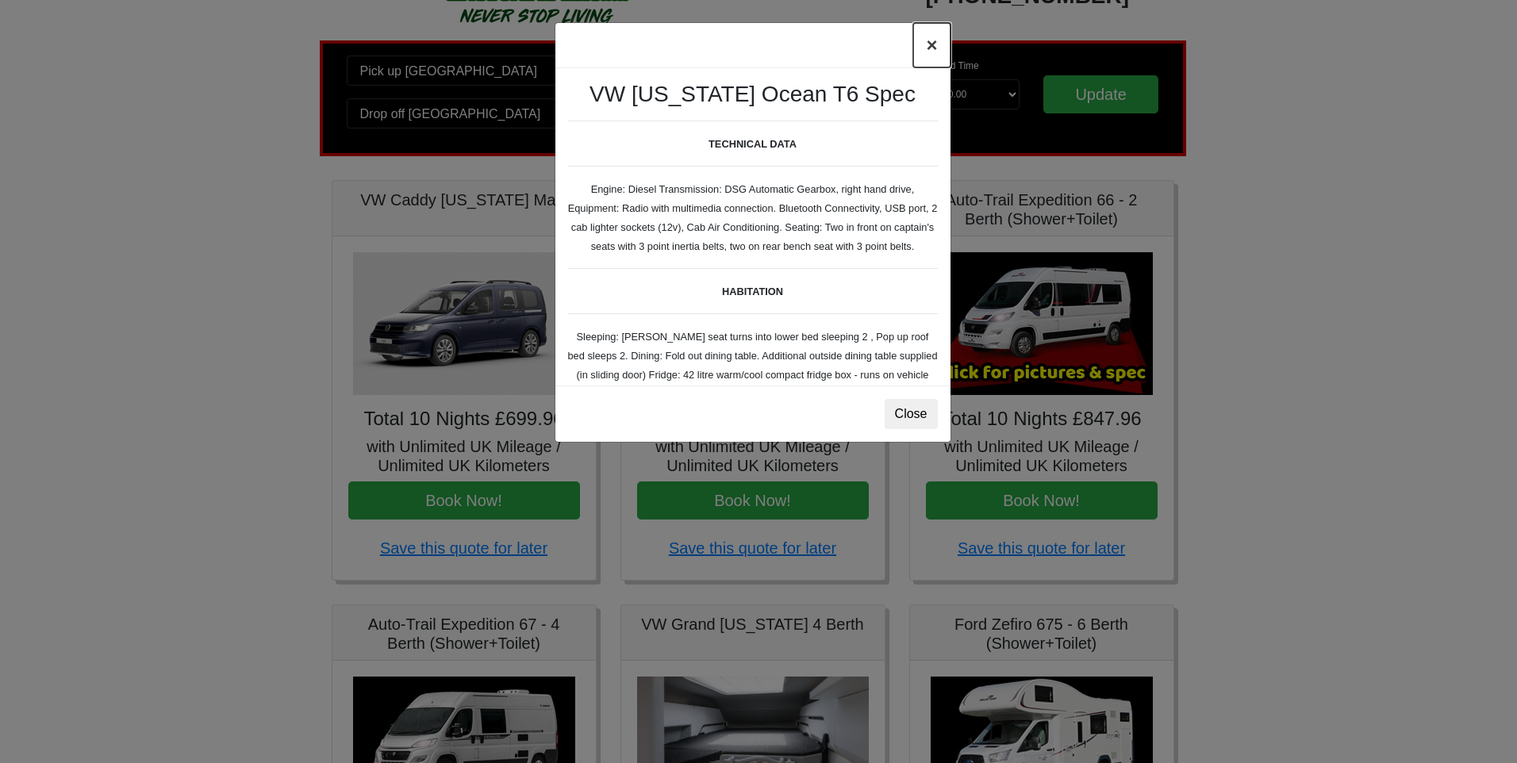
click at [932, 43] on button "×" at bounding box center [931, 45] width 36 height 44
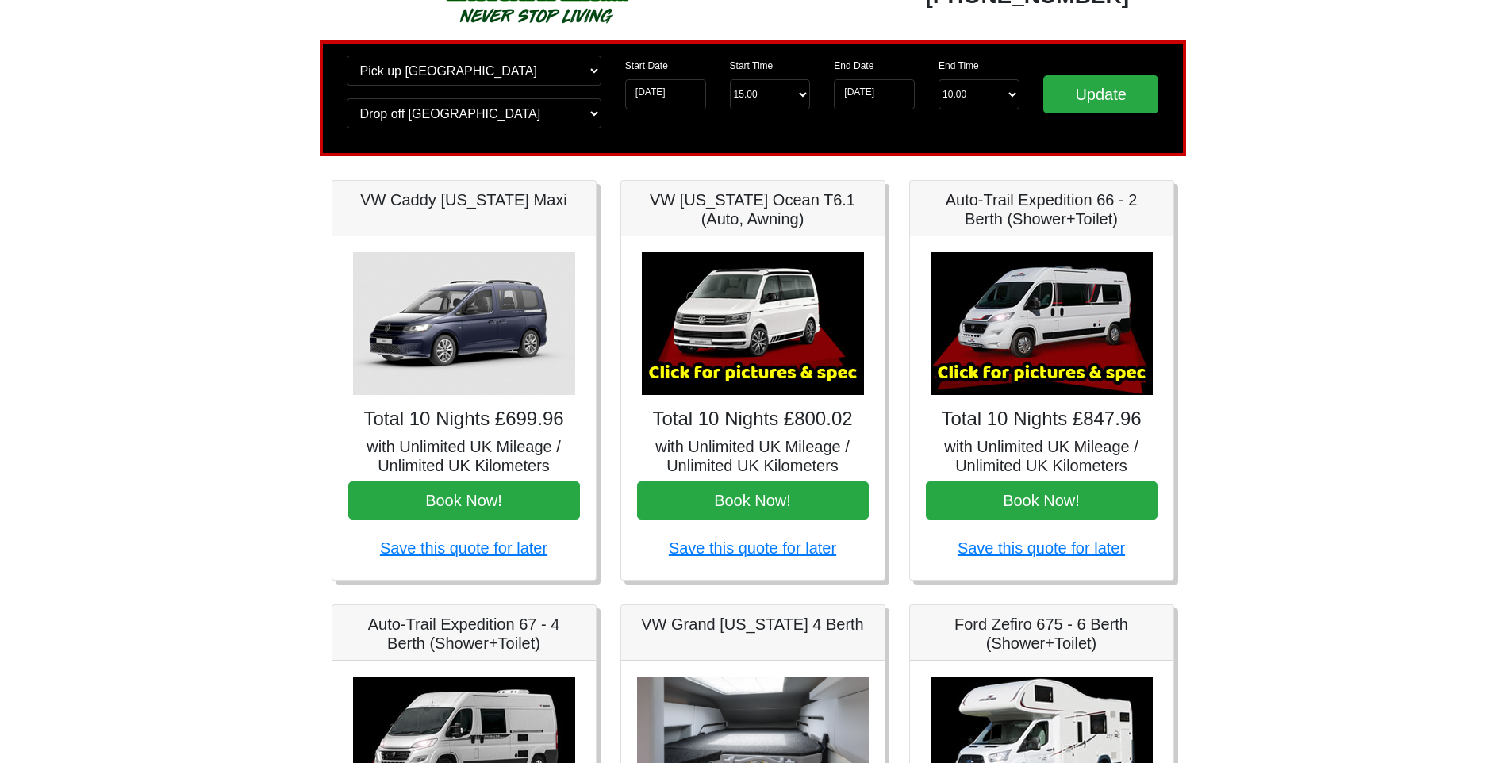
click at [722, 202] on h5 "VW California Ocean T6.1 (Auto, Awning)" at bounding box center [753, 209] width 232 height 38
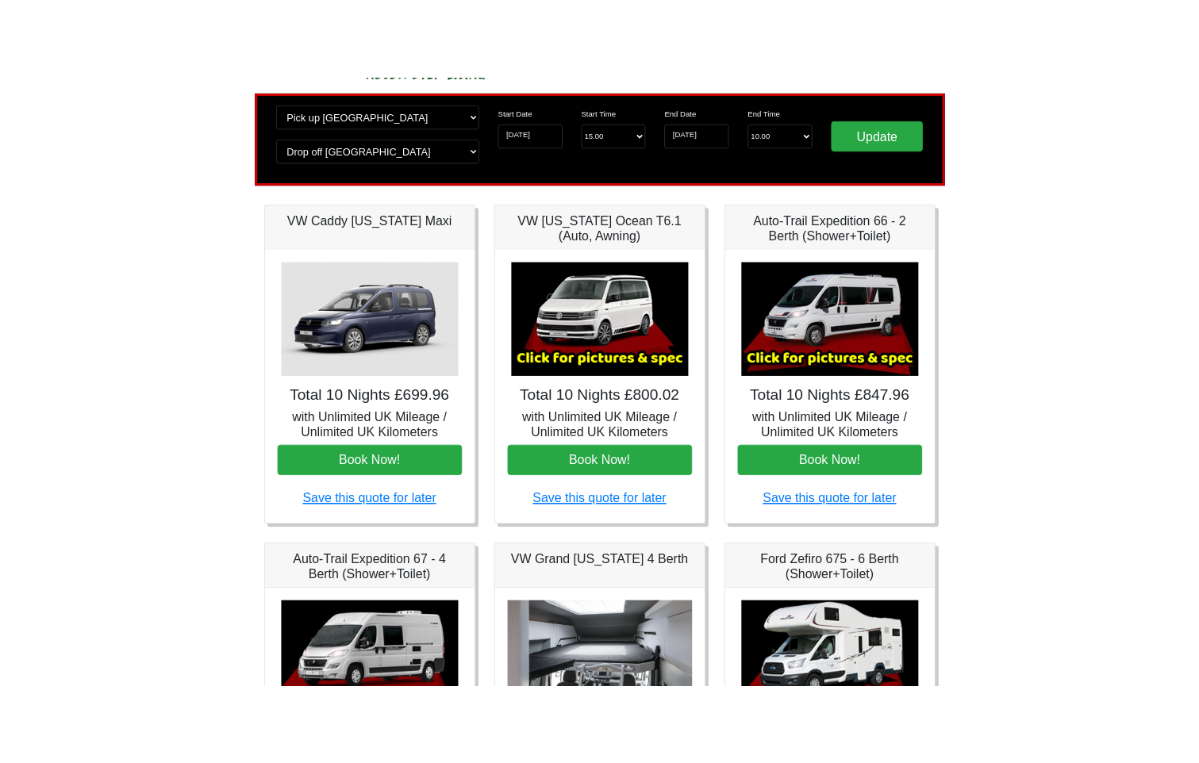
scroll to position [0, 0]
